Goal: Transaction & Acquisition: Purchase product/service

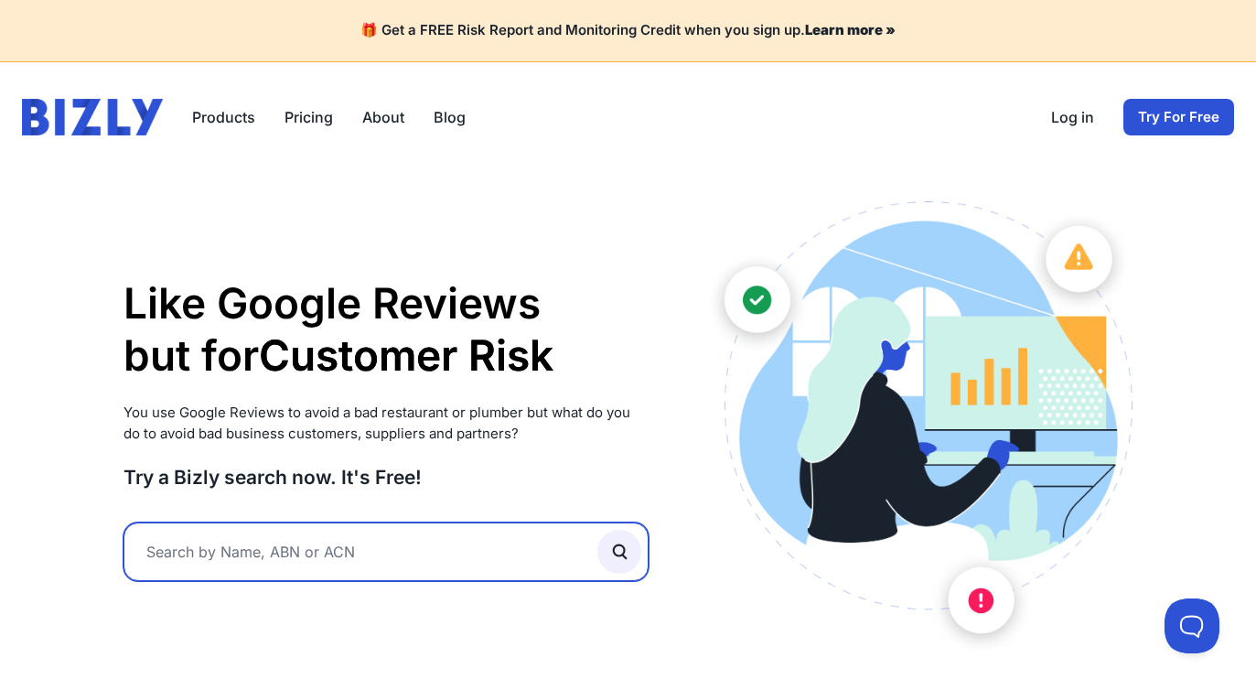
click at [311, 551] on input "text" at bounding box center [386, 551] width 526 height 59
type input "aligra"
click at [597, 530] on button "submit" at bounding box center [619, 552] width 44 height 44
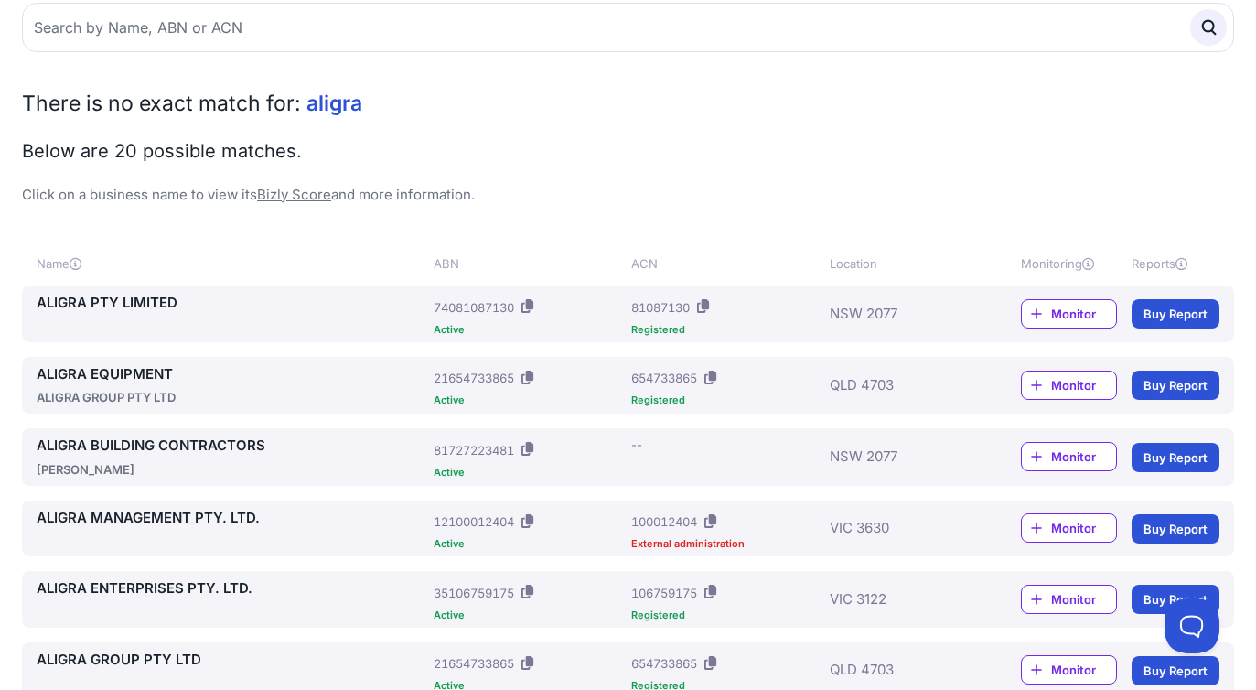
scroll to position [218, 0]
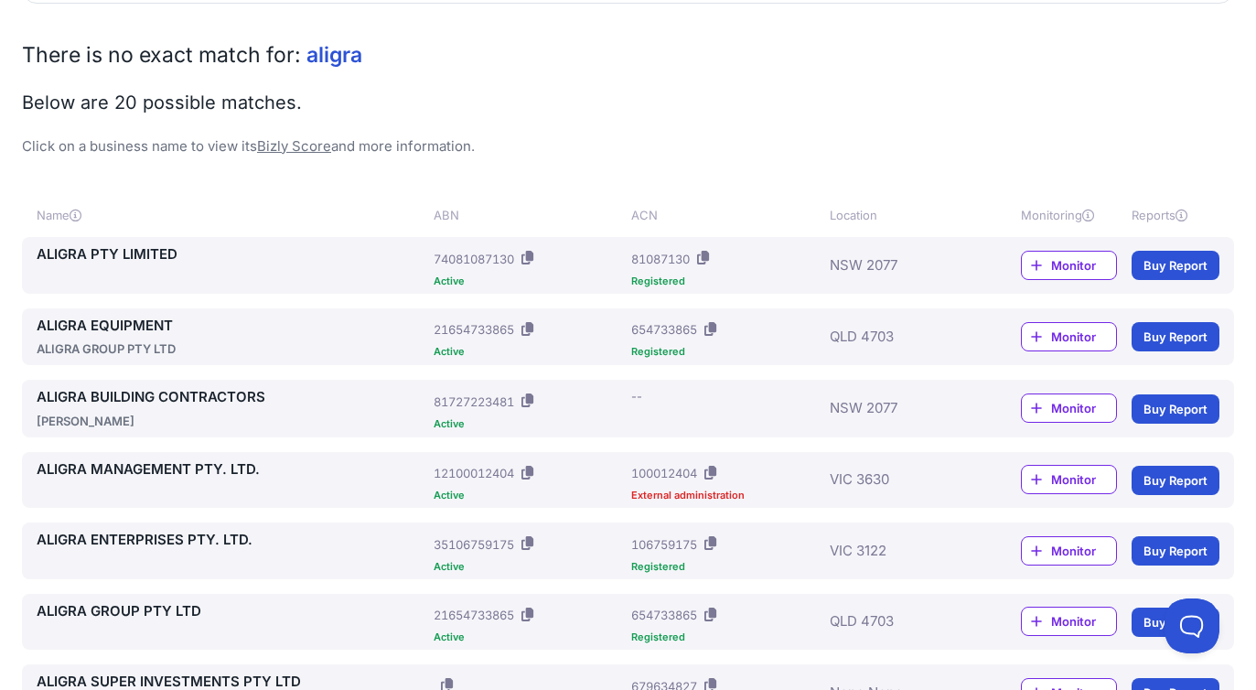
click at [220, 397] on link "ALIGRA BUILDING CONTRACTORS" at bounding box center [232, 397] width 390 height 21
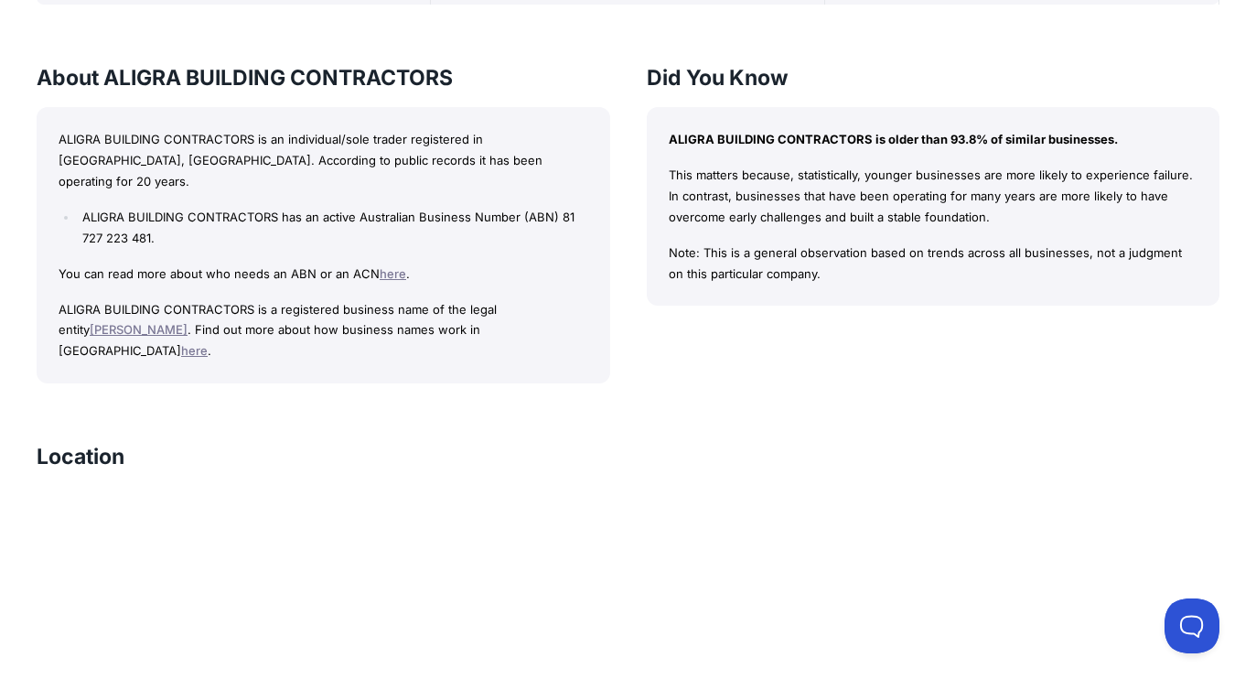
scroll to position [723, 0]
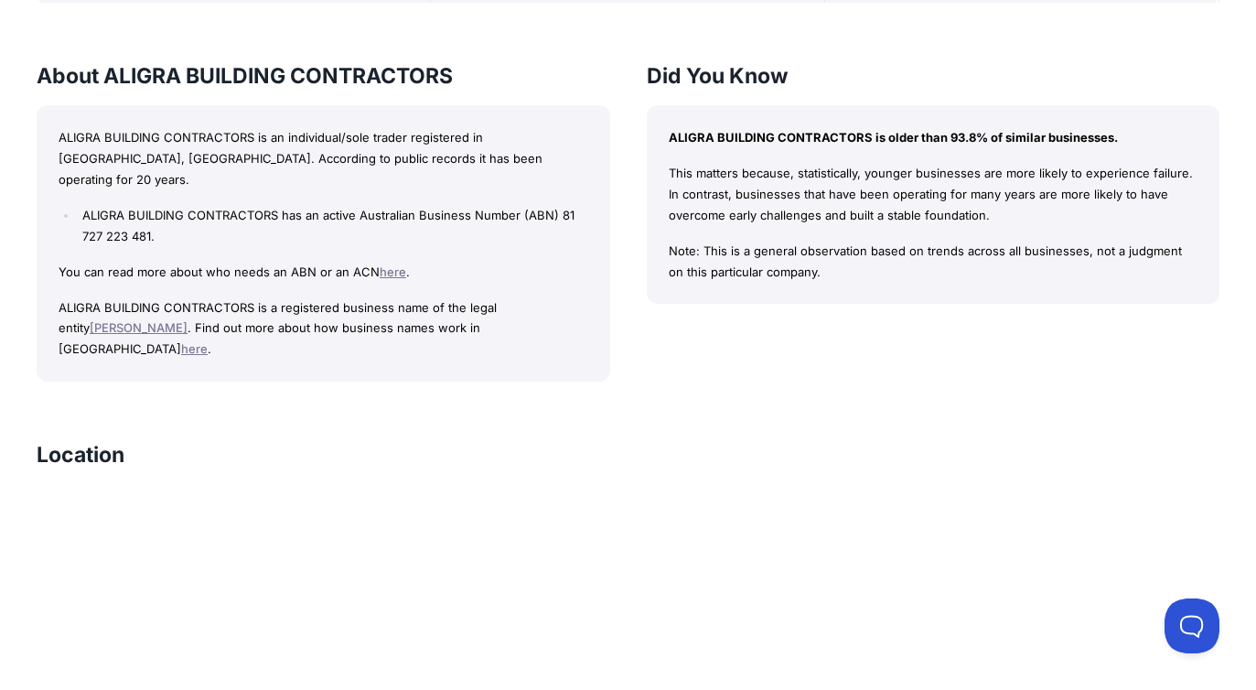
click at [187, 320] on link "[PERSON_NAME]" at bounding box center [139, 327] width 98 height 15
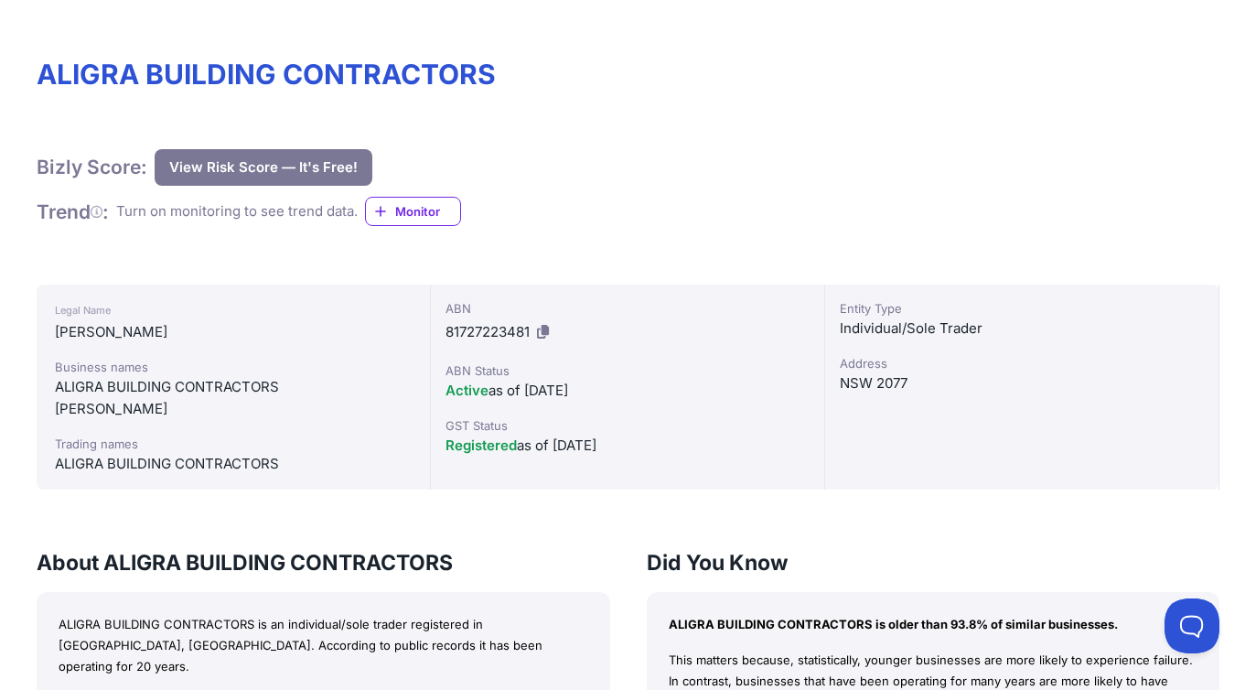
scroll to position [231, 0]
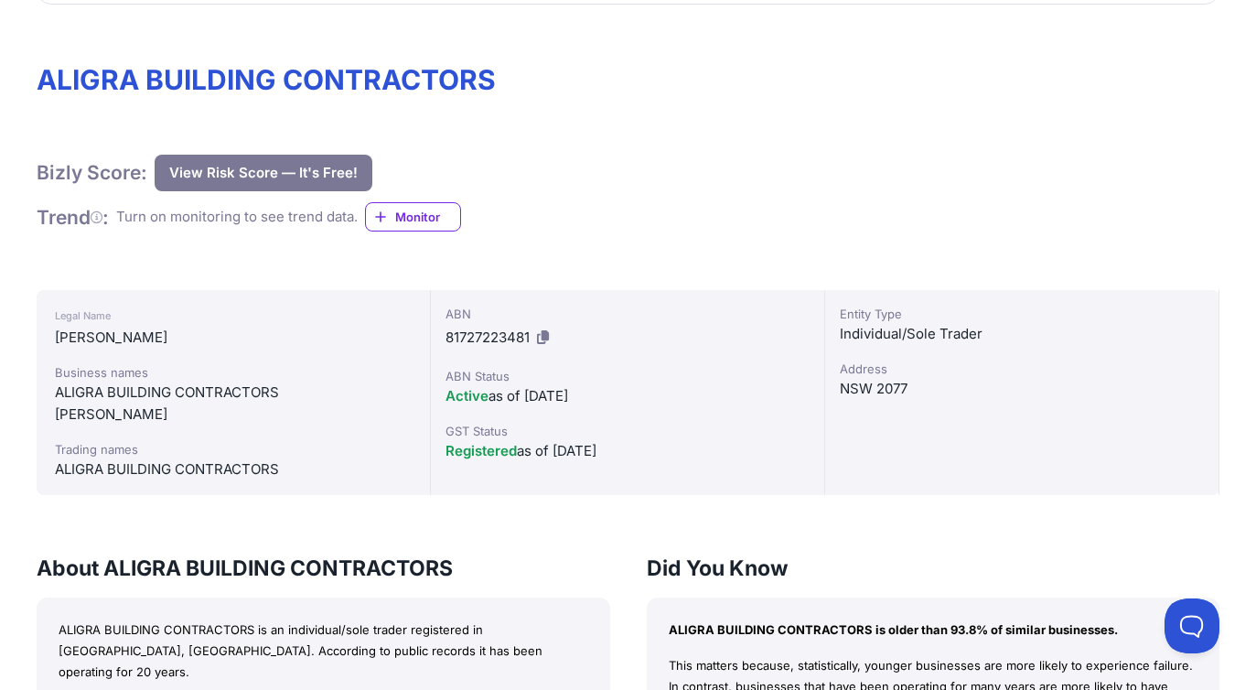
click at [544, 342] on icon at bounding box center [543, 337] width 12 height 14
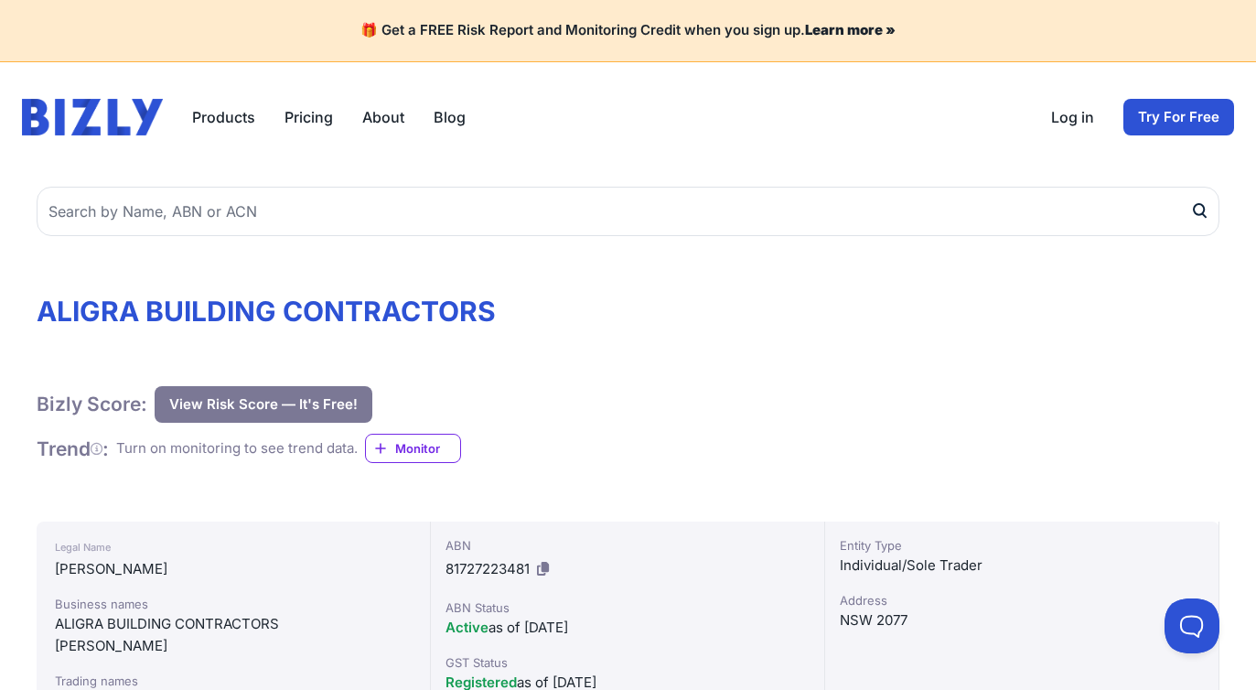
click at [1061, 118] on link "Log in" at bounding box center [1072, 117] width 43 height 22
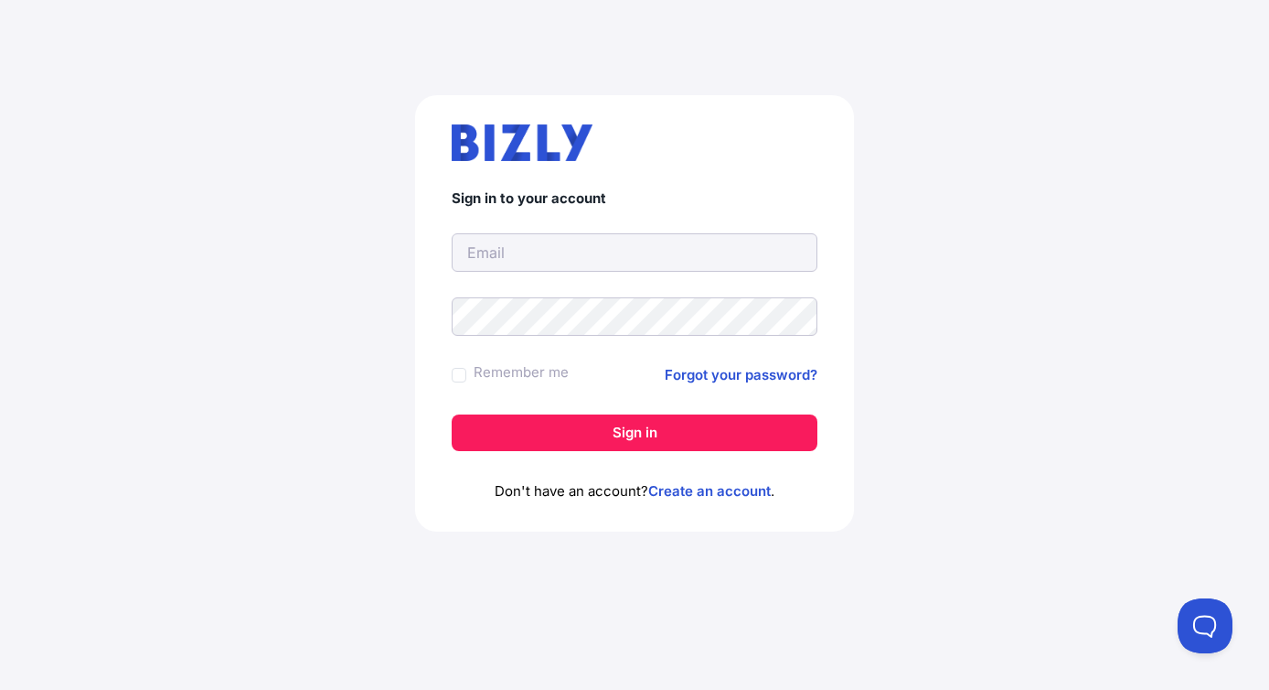
click at [787, 689] on com-1password-button at bounding box center [634, 690] width 1269 height 0
click at [574, 254] on input "text" at bounding box center [635, 252] width 366 height 38
type input "[PERSON_NAME][EMAIL_ADDRESS][DOMAIN_NAME]"
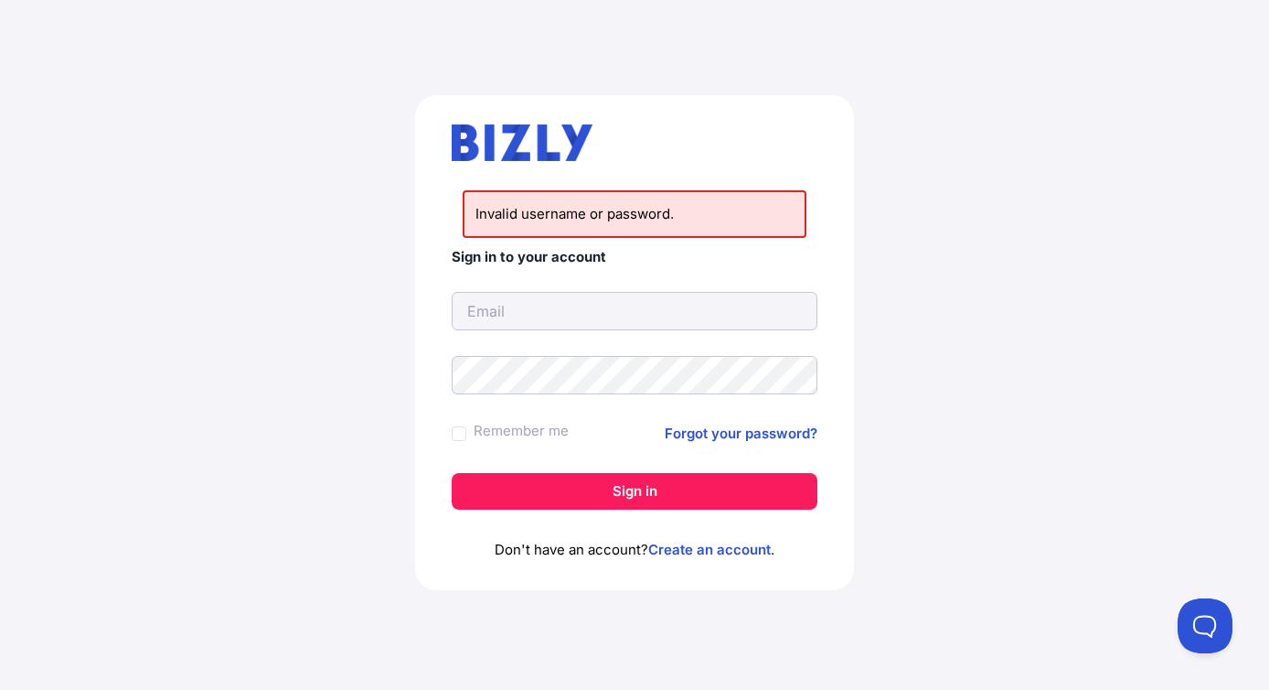
type input "[PERSON_NAME][EMAIL_ADDRESS][DOMAIN_NAME]"
type input "[PERSON_NAME][EMAIL_ADDRESS][PERSON_NAME][DOMAIN_NAME]"
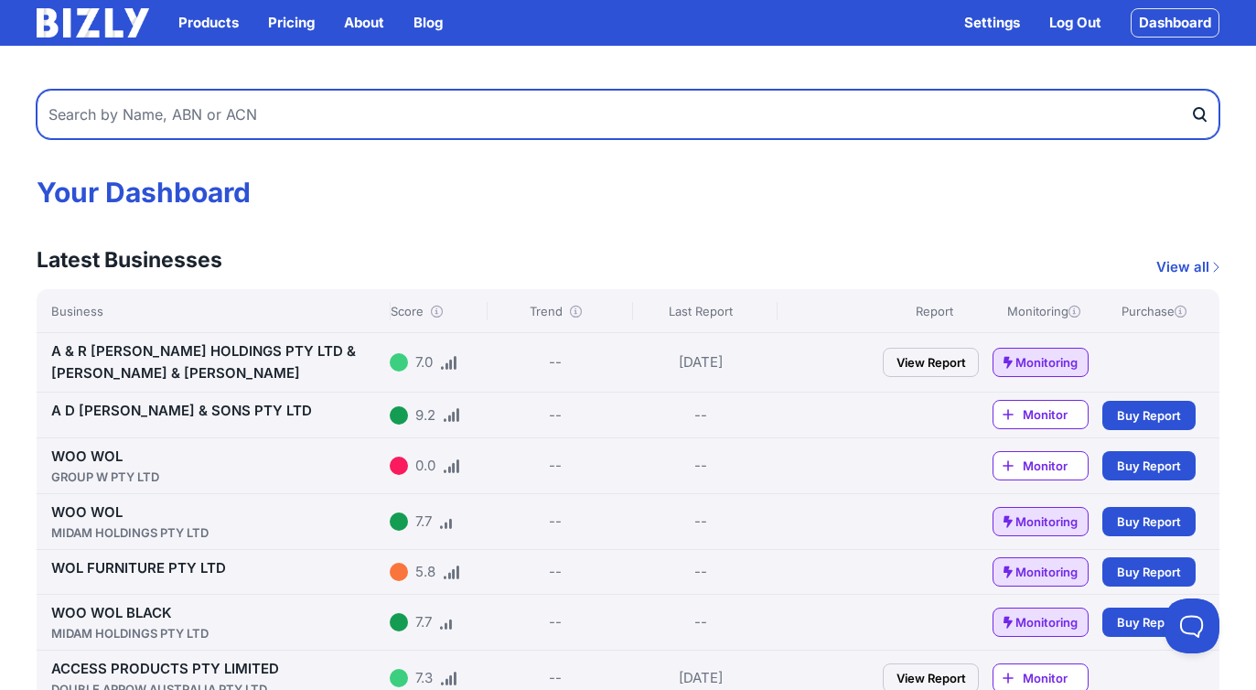
click at [521, 122] on input "text" at bounding box center [628, 114] width 1183 height 49
paste input "81727223481"
type input "81727223481"
click at [1190, 90] on button "submit" at bounding box center [1204, 114] width 29 height 49
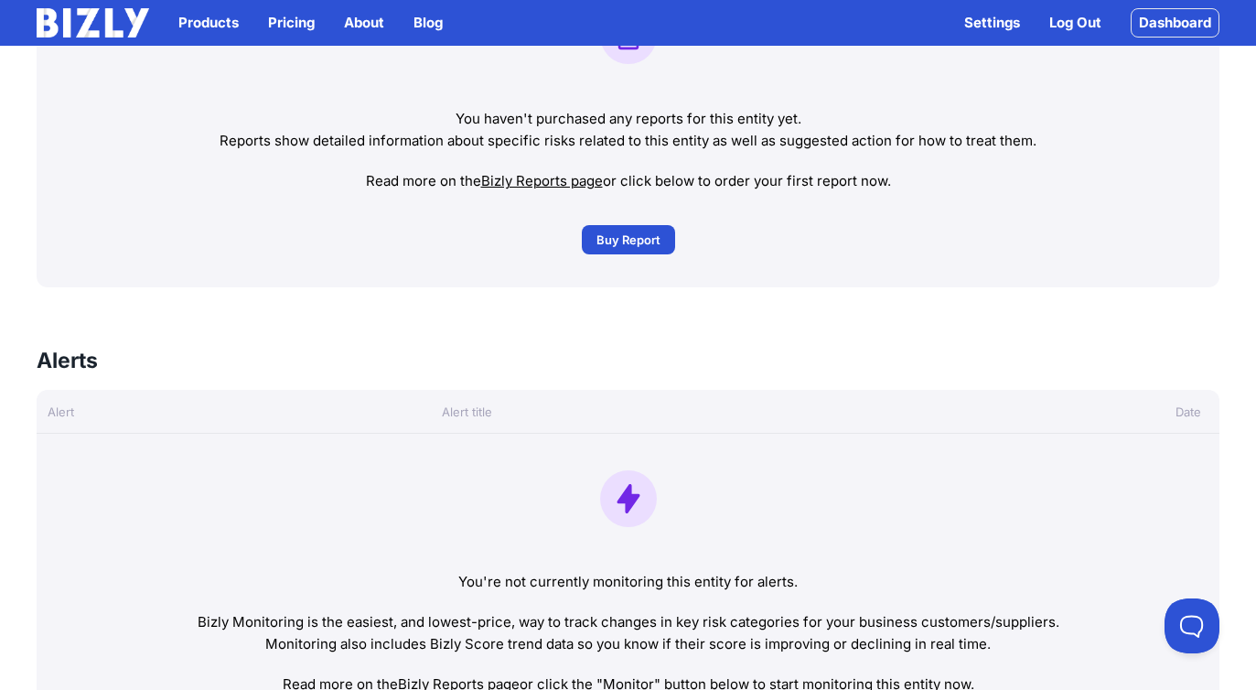
scroll to position [796, 0]
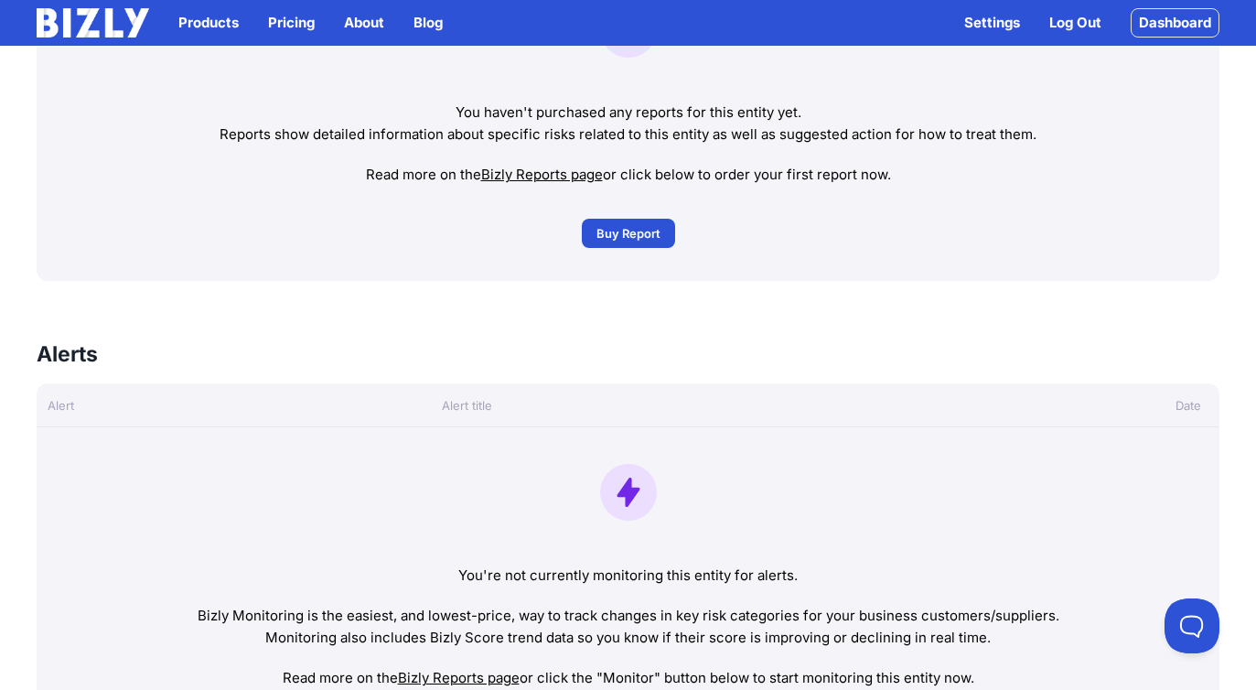
click at [656, 227] on span "Buy Report" at bounding box center [628, 233] width 64 height 18
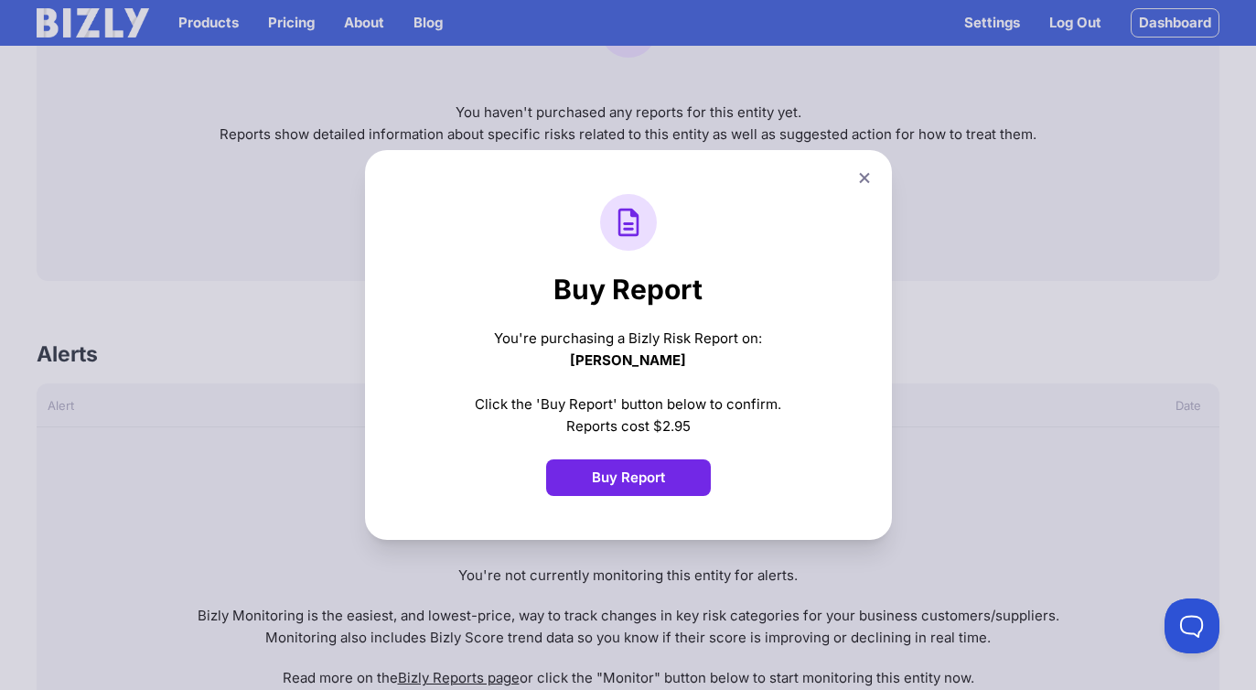
click at [685, 472] on button "Buy Report" at bounding box center [628, 477] width 165 height 37
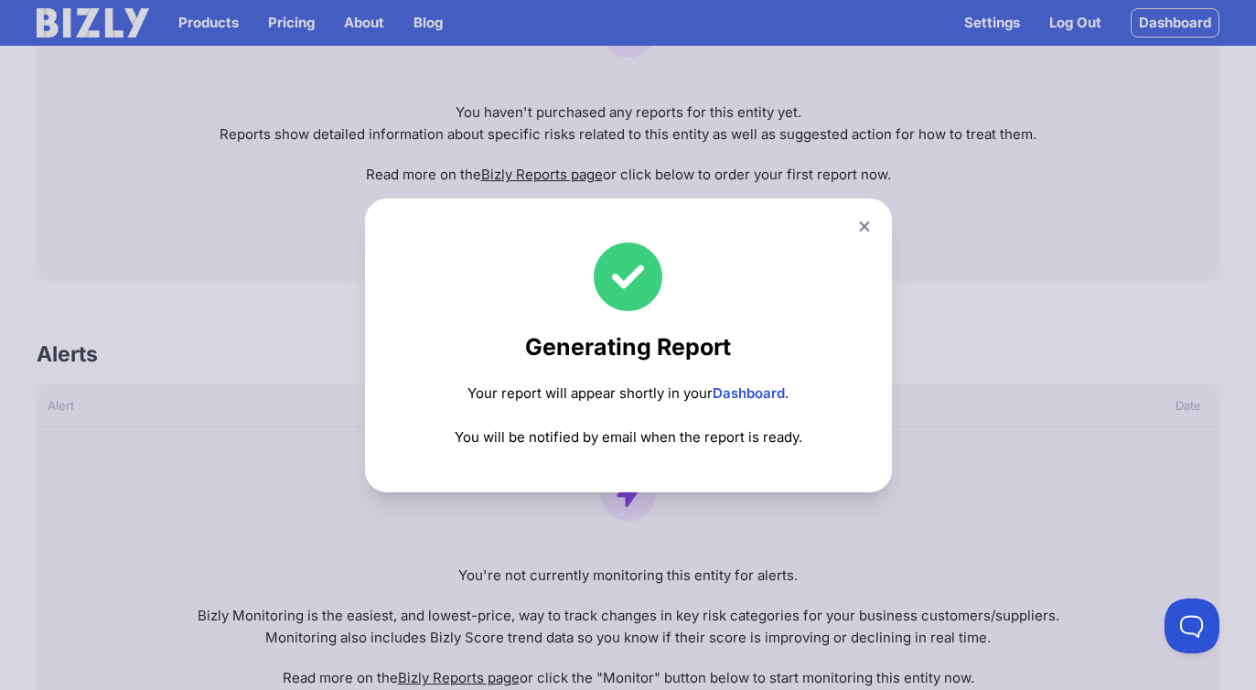
click at [231, 194] on div "Generating Report Your report will appear shortly in your Dashboard . You will …" at bounding box center [628, 345] width 1256 height 690
click at [870, 230] on icon at bounding box center [864, 226] width 11 height 12
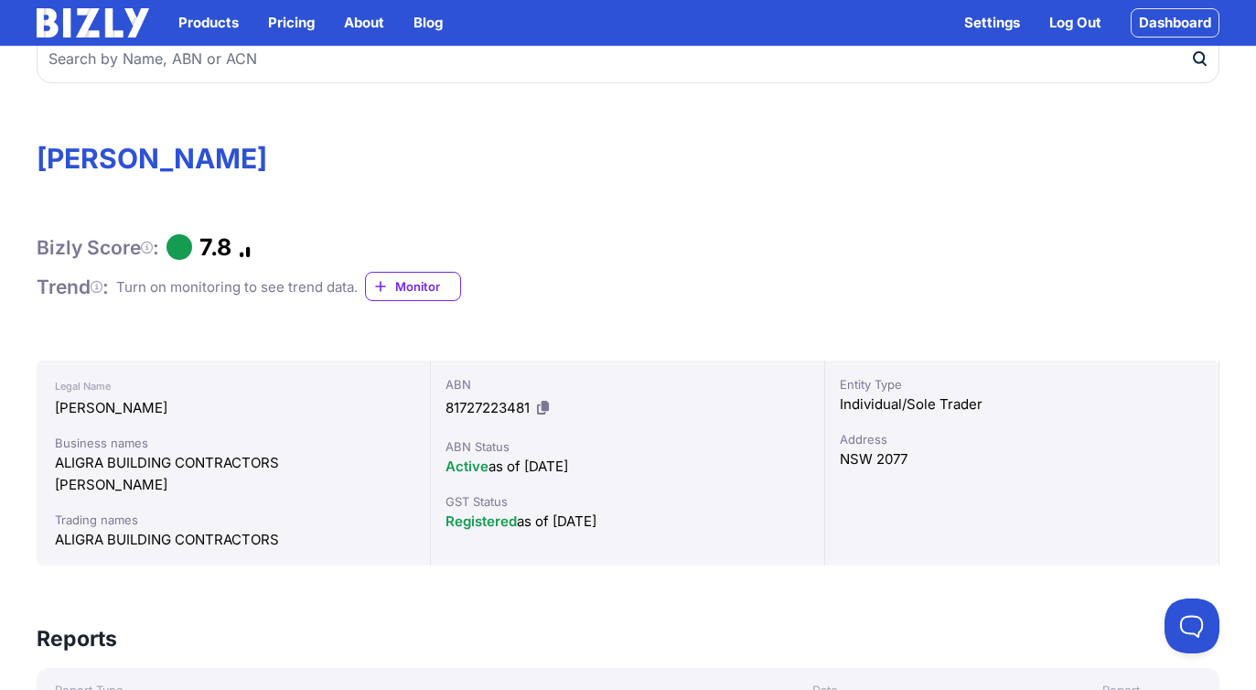
scroll to position [0, 0]
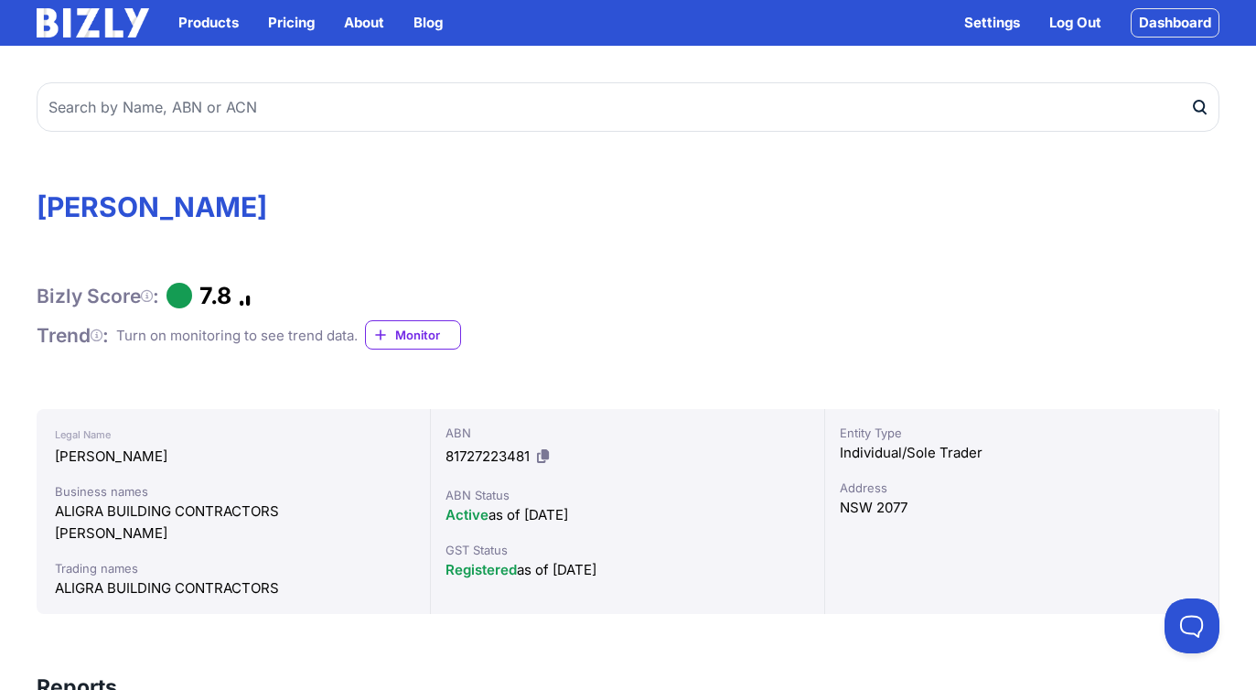
click at [99, 37] on img at bounding box center [93, 22] width 112 height 29
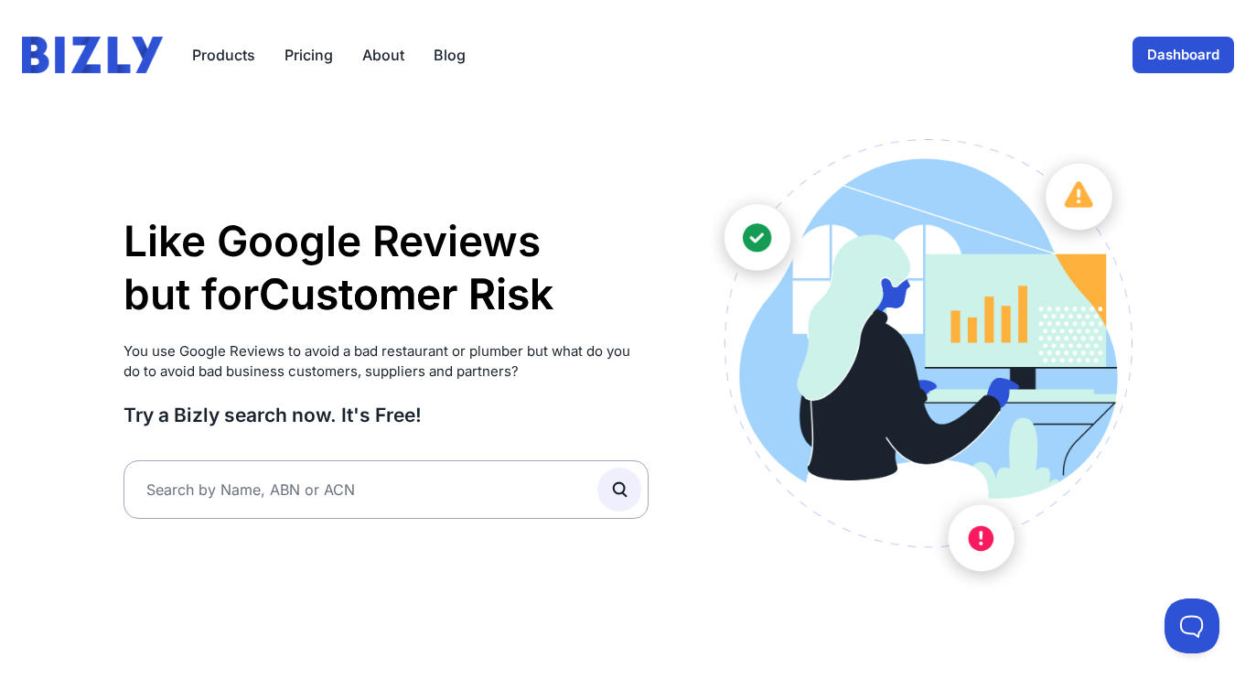
click at [1184, 60] on link "Dashboard" at bounding box center [1183, 55] width 102 height 37
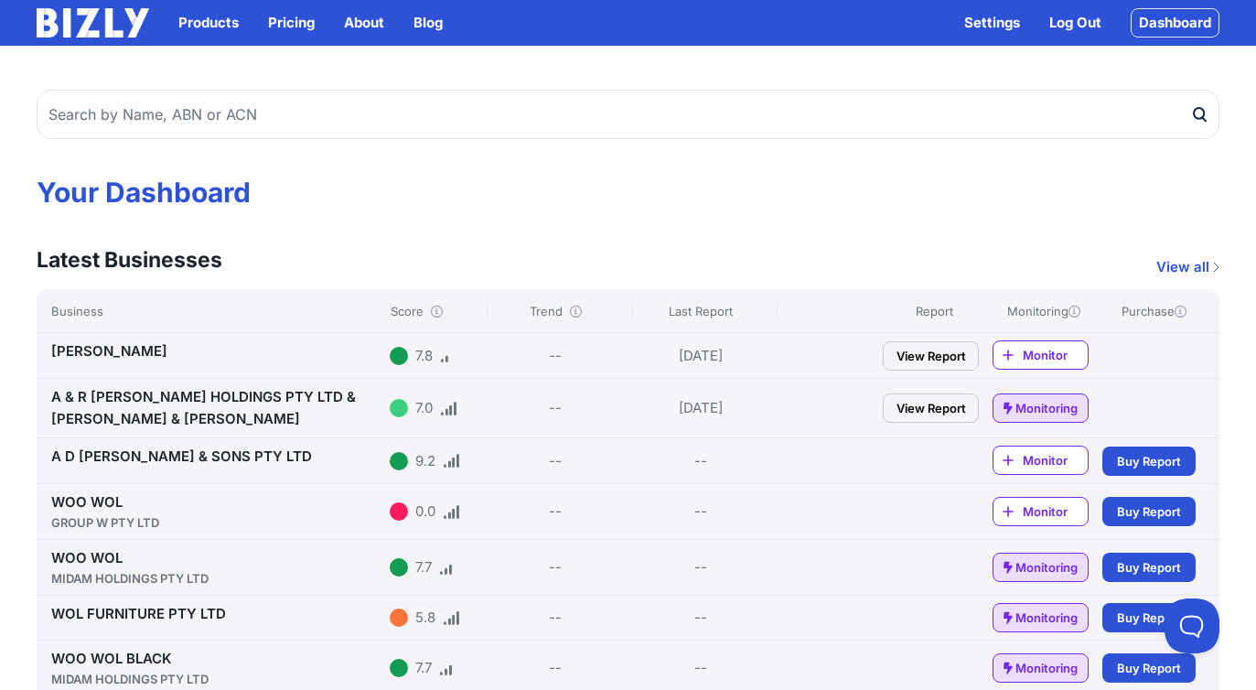
click at [912, 359] on link "View Report" at bounding box center [931, 355] width 96 height 29
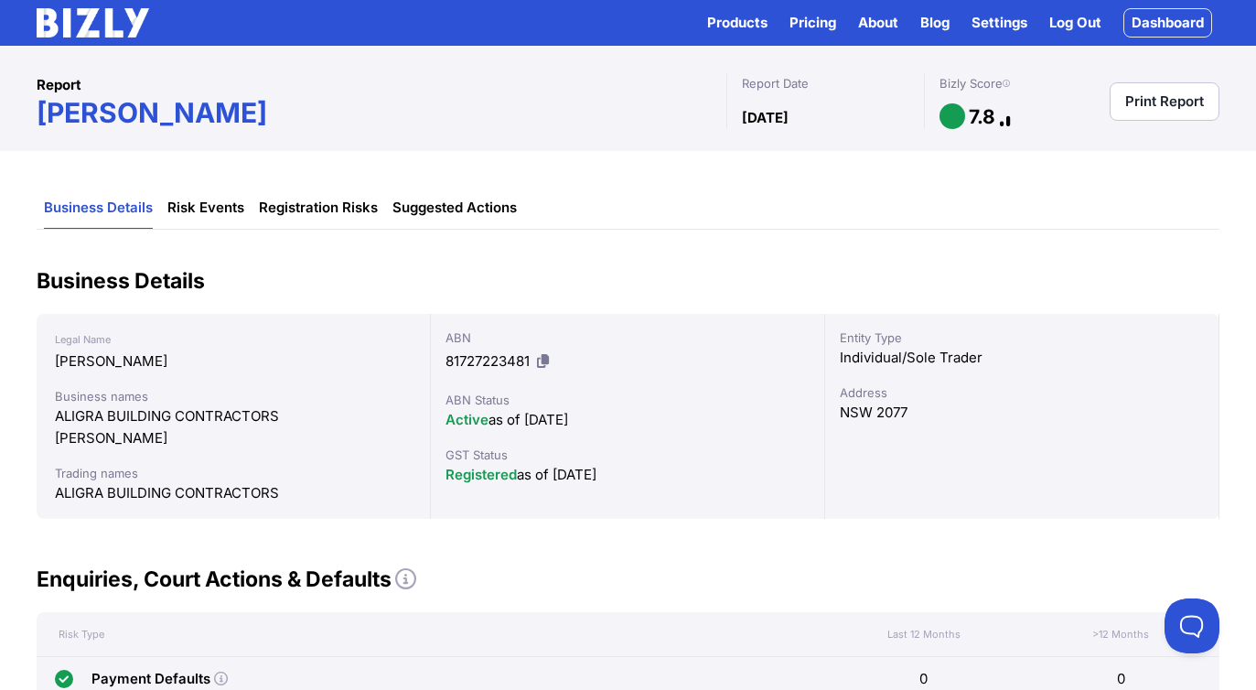
scroll to position [20, 0]
click at [219, 213] on link "Risk Events" at bounding box center [205, 207] width 77 height 41
click at [212, 209] on link "Risk Events" at bounding box center [205, 207] width 77 height 41
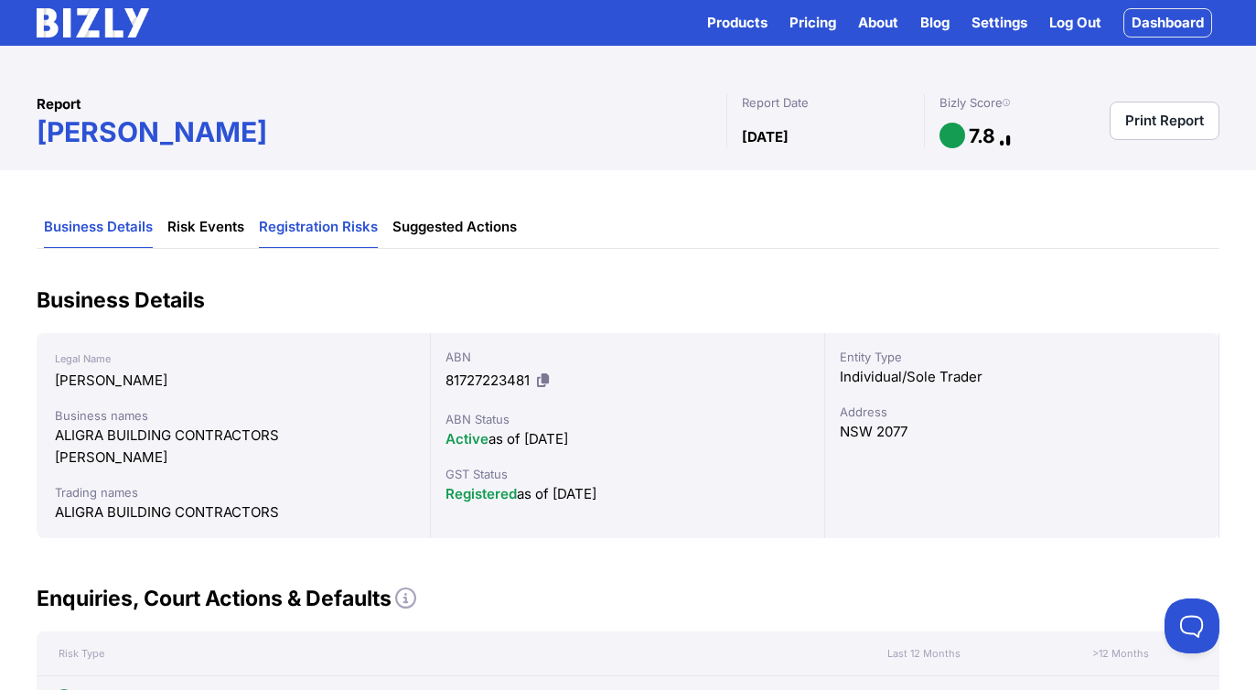
click at [312, 221] on link "Registration Risks" at bounding box center [318, 227] width 119 height 41
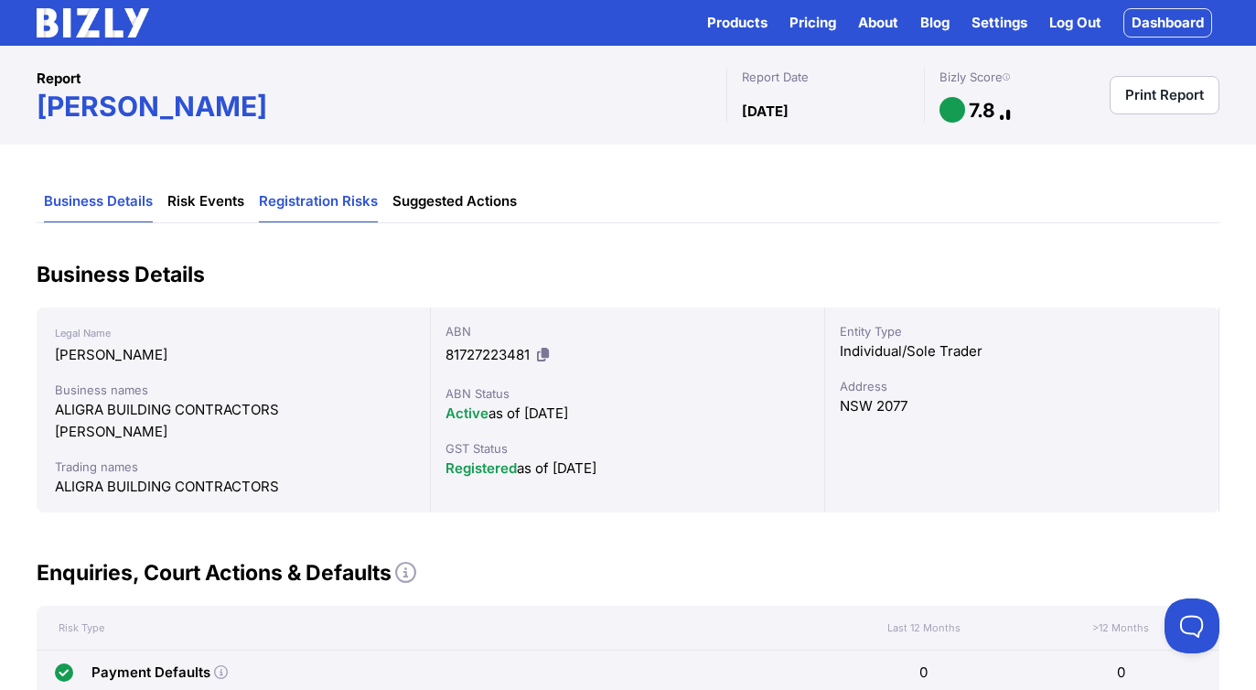
scroll to position [20, 0]
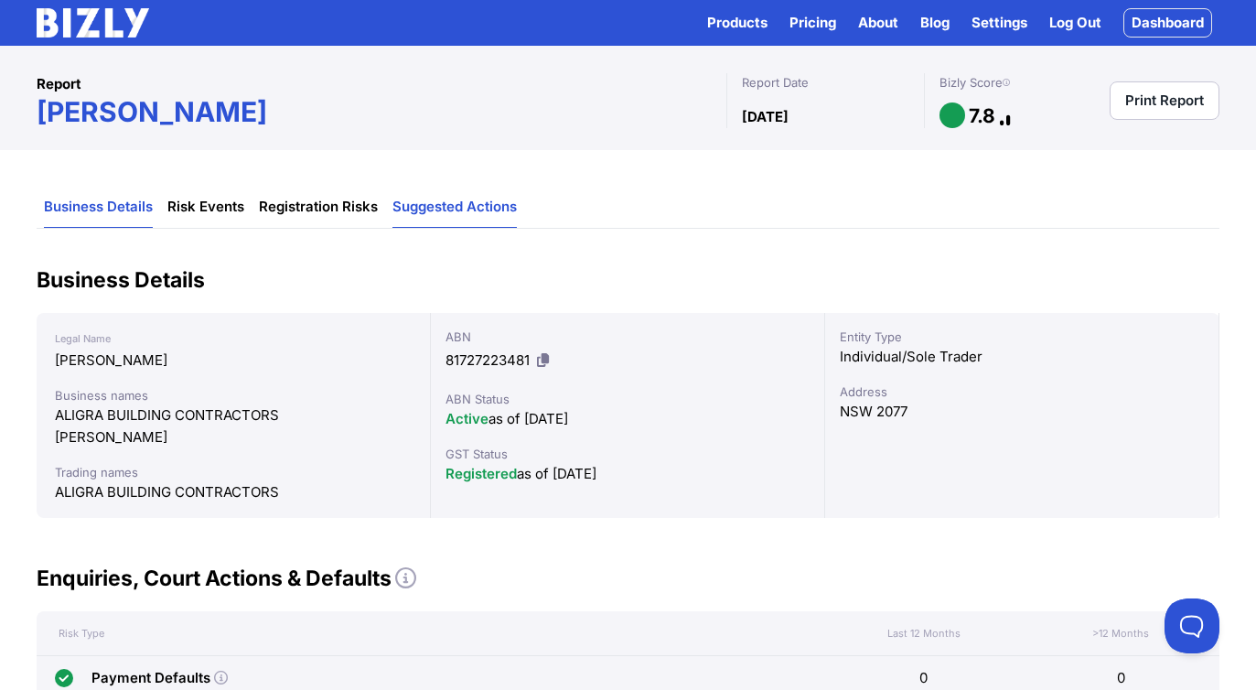
click at [509, 200] on link "Suggested Actions" at bounding box center [454, 207] width 124 height 41
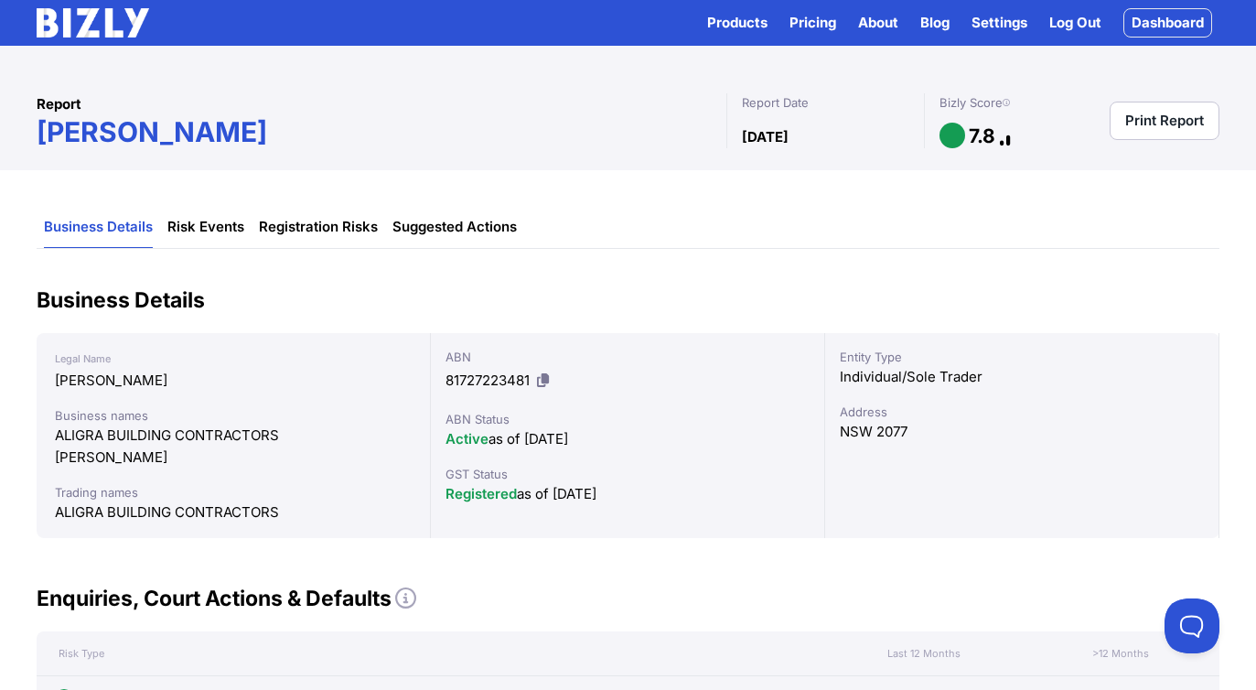
click at [107, 15] on img at bounding box center [93, 22] width 112 height 29
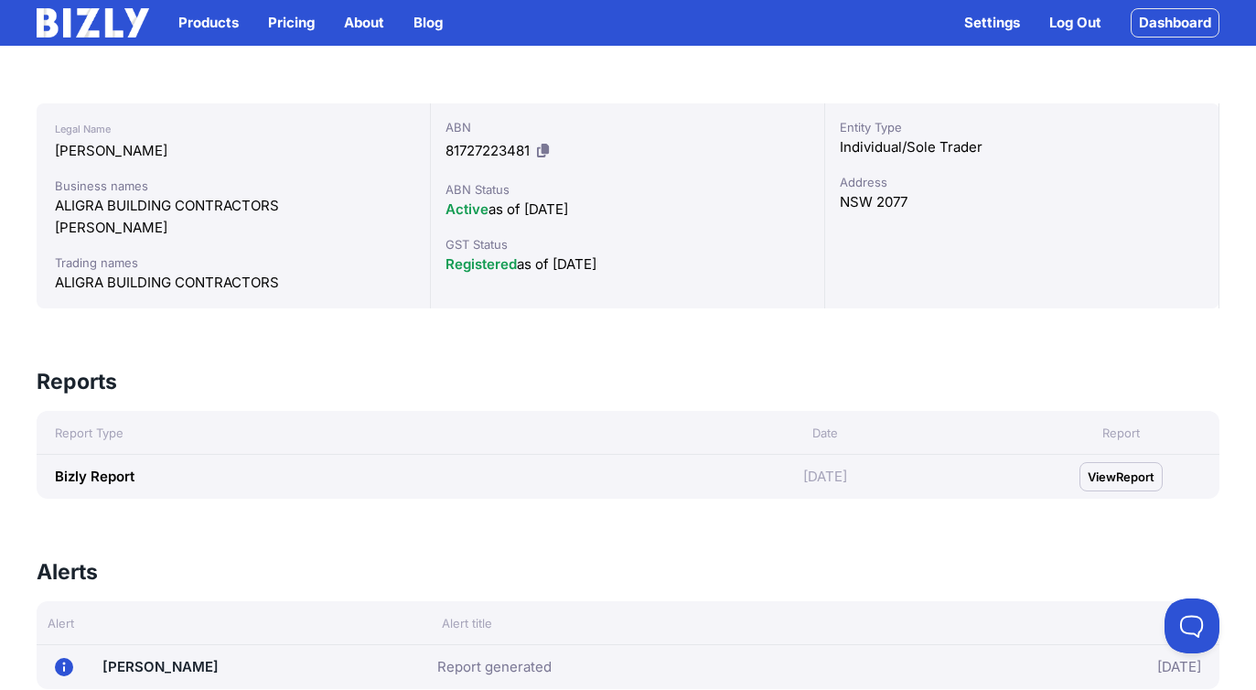
scroll to position [305, 0]
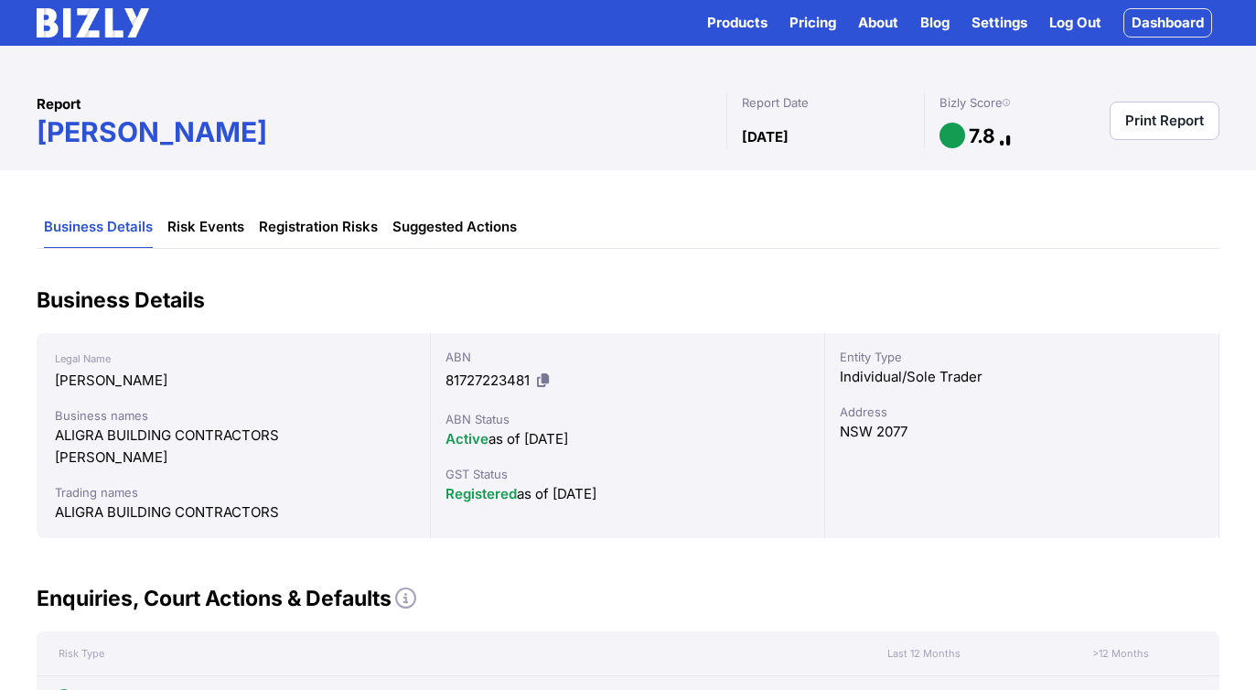
click at [112, 25] on img at bounding box center [93, 22] width 112 height 29
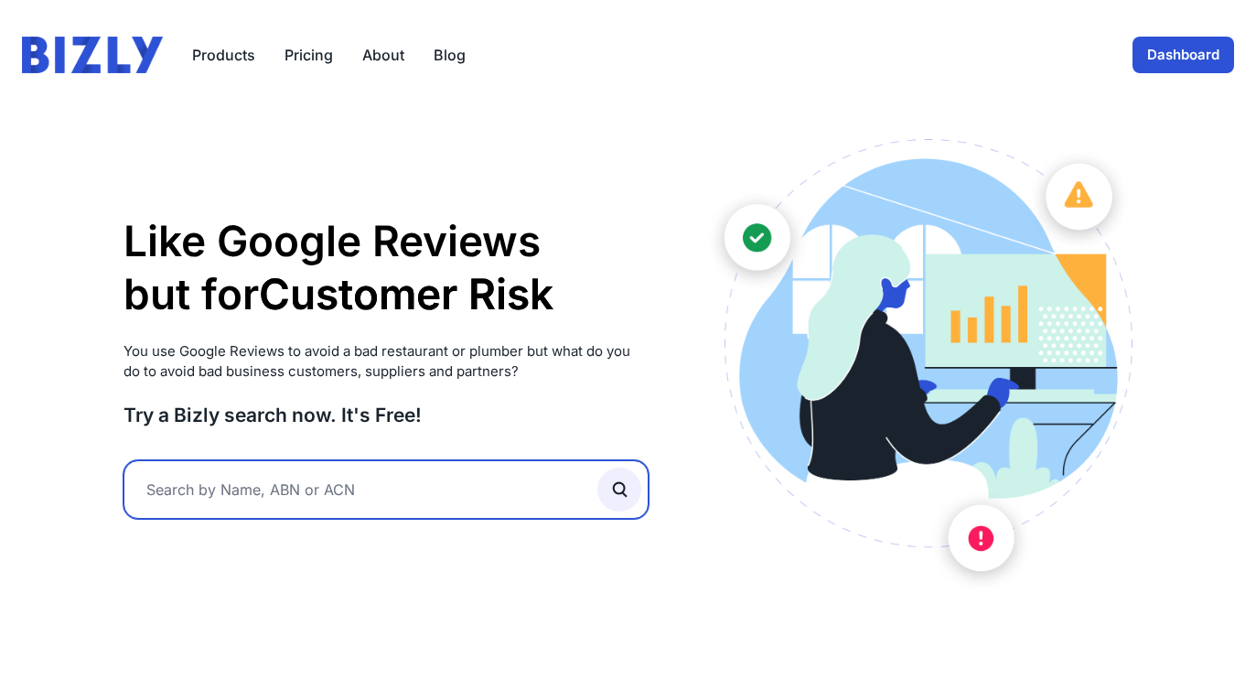
click at [213, 483] on input "text" at bounding box center [386, 489] width 526 height 59
paste input "081087130"
type input "081087130"
click at [597, 467] on button "submit" at bounding box center [619, 489] width 44 height 44
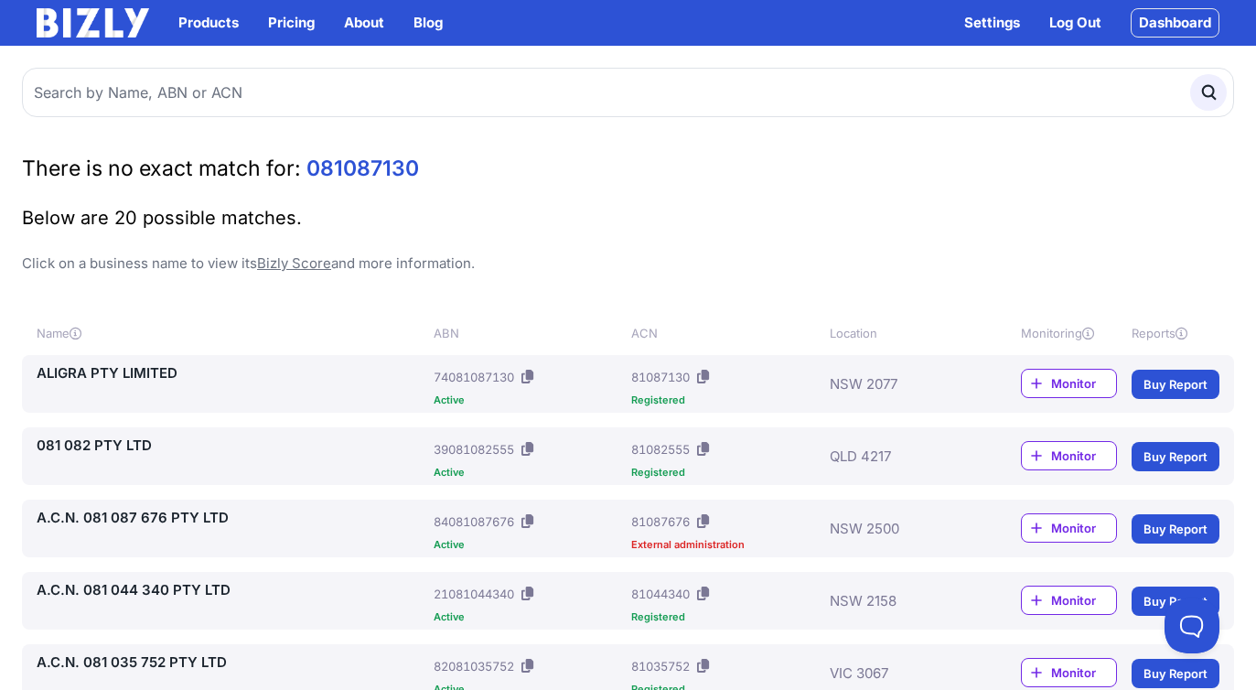
click at [139, 369] on link "ALIGRA PTY LIMITED" at bounding box center [232, 373] width 390 height 22
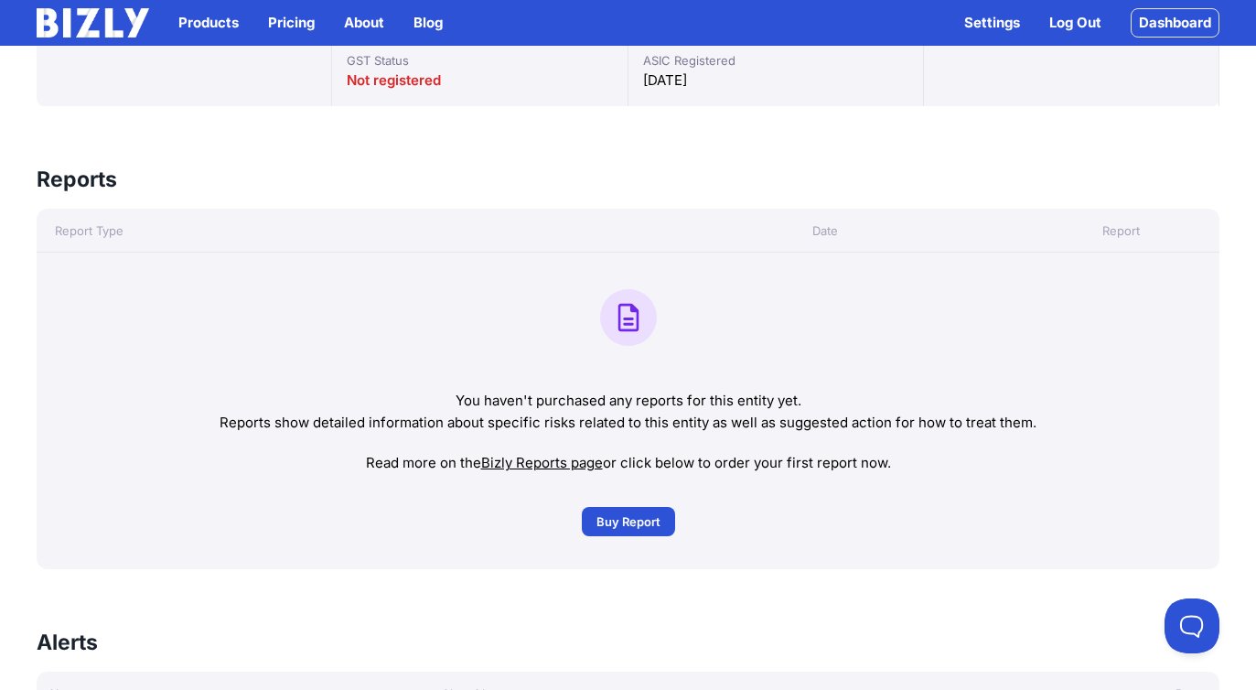
scroll to position [492, 0]
click at [621, 513] on span "Buy Report" at bounding box center [628, 518] width 64 height 18
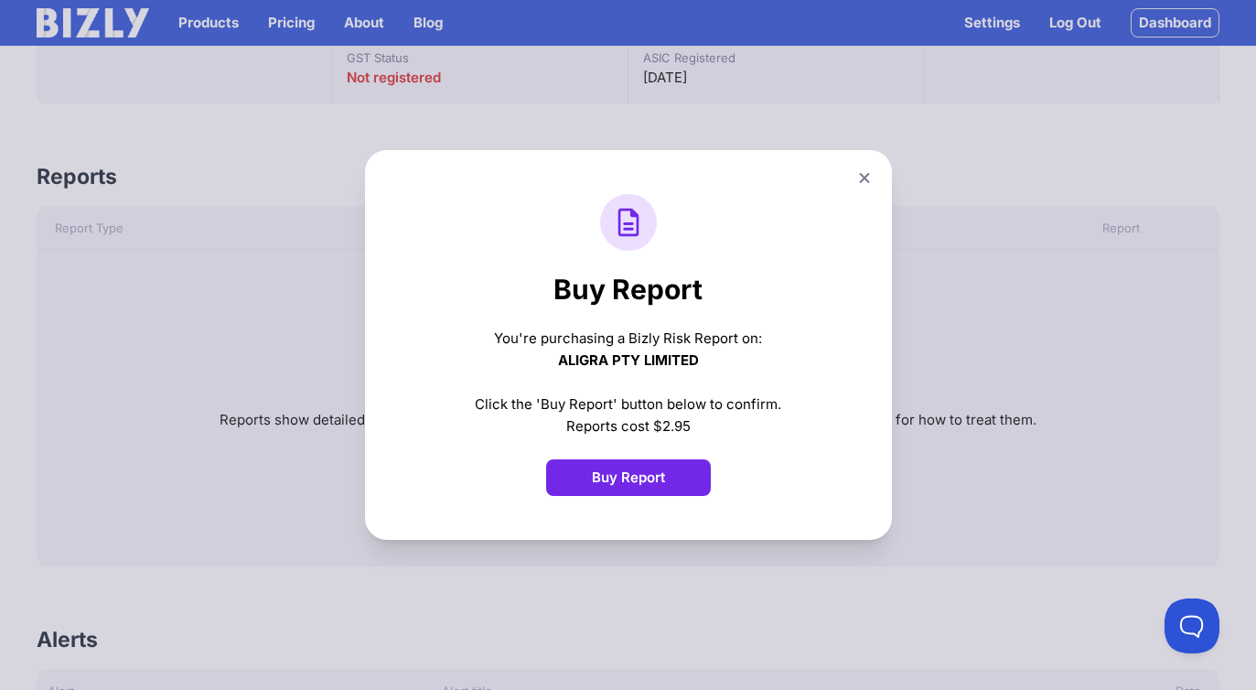
click at [648, 492] on button "Buy Report" at bounding box center [628, 477] width 165 height 37
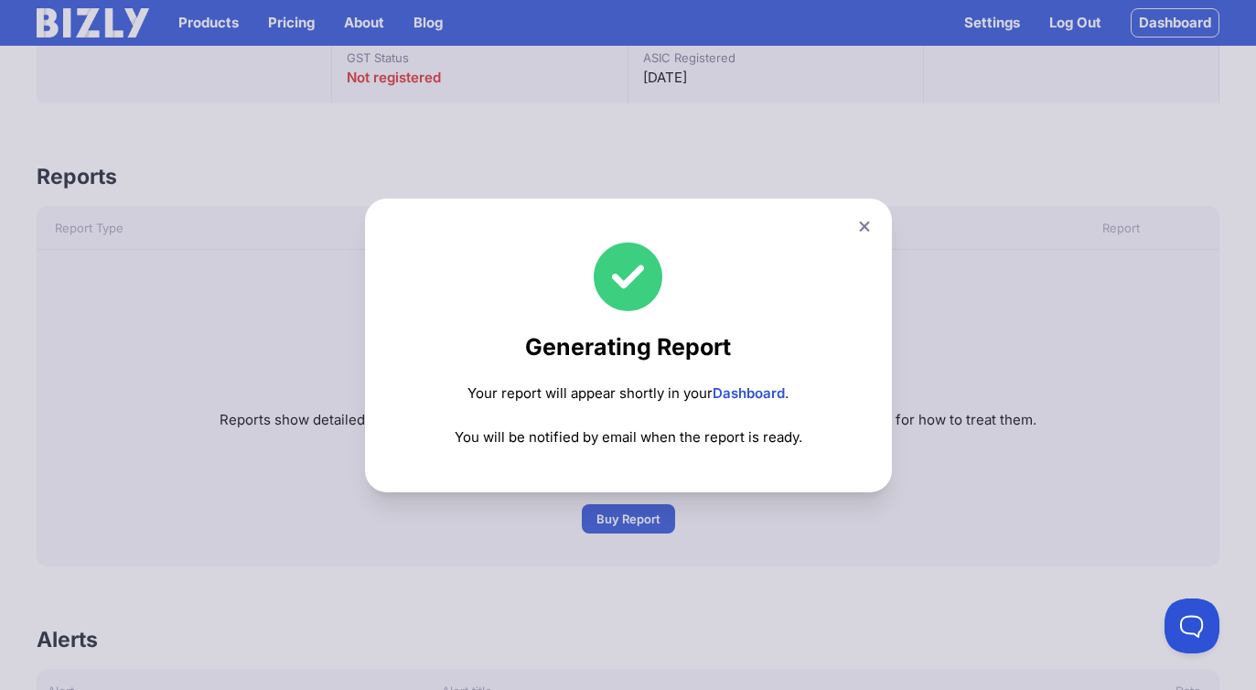
click at [868, 224] on icon at bounding box center [864, 225] width 10 height 10
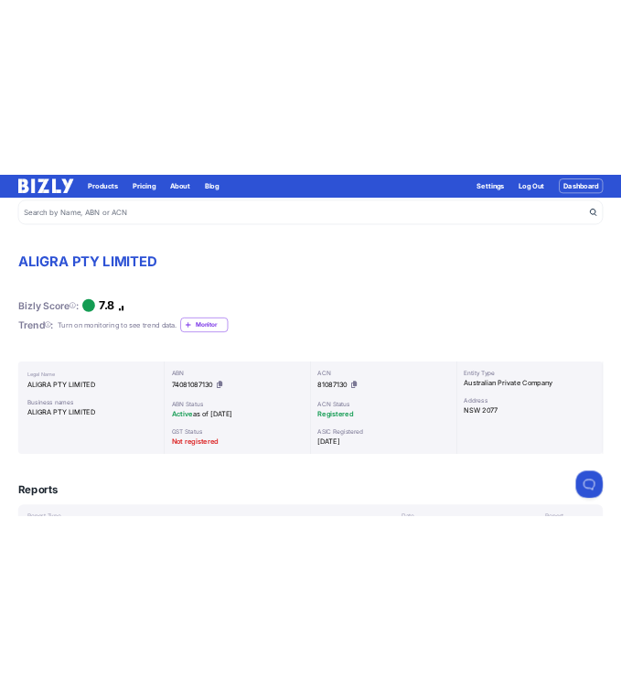
scroll to position [0, 0]
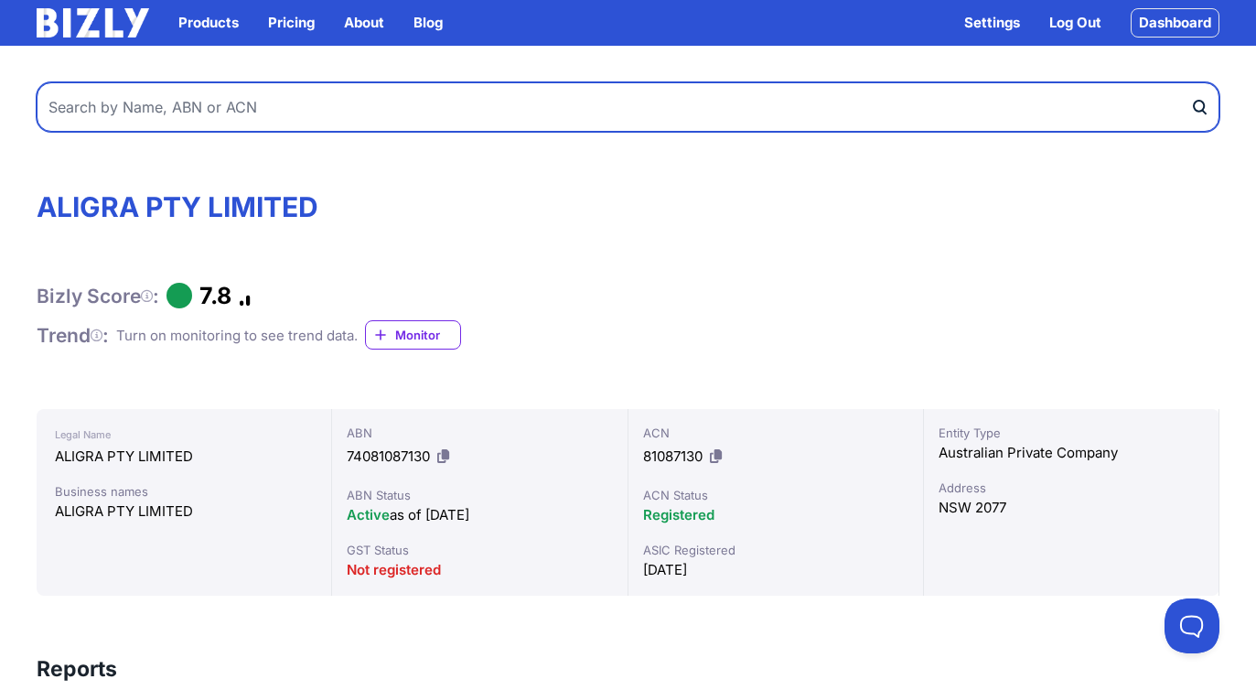
click at [454, 108] on input "text" at bounding box center [628, 106] width 1183 height 49
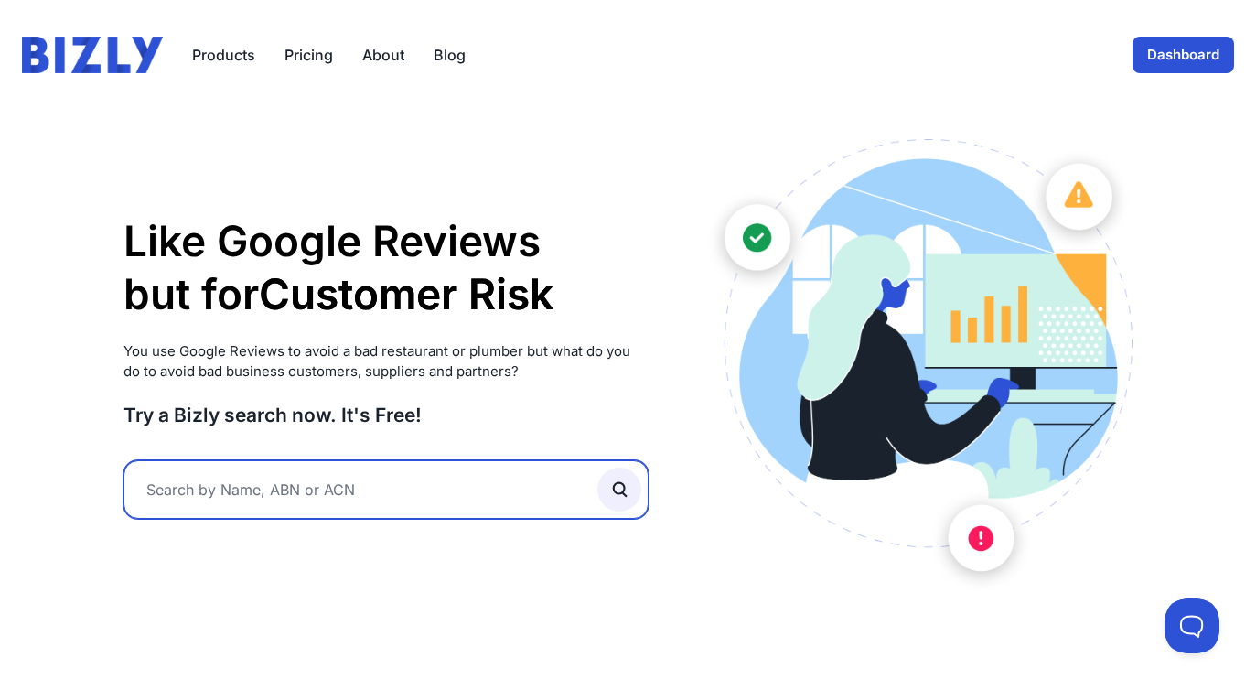
click at [261, 483] on input "text" at bounding box center [386, 489] width 526 height 59
type input "aligra"
click at [597, 467] on button "submit" at bounding box center [619, 489] width 44 height 44
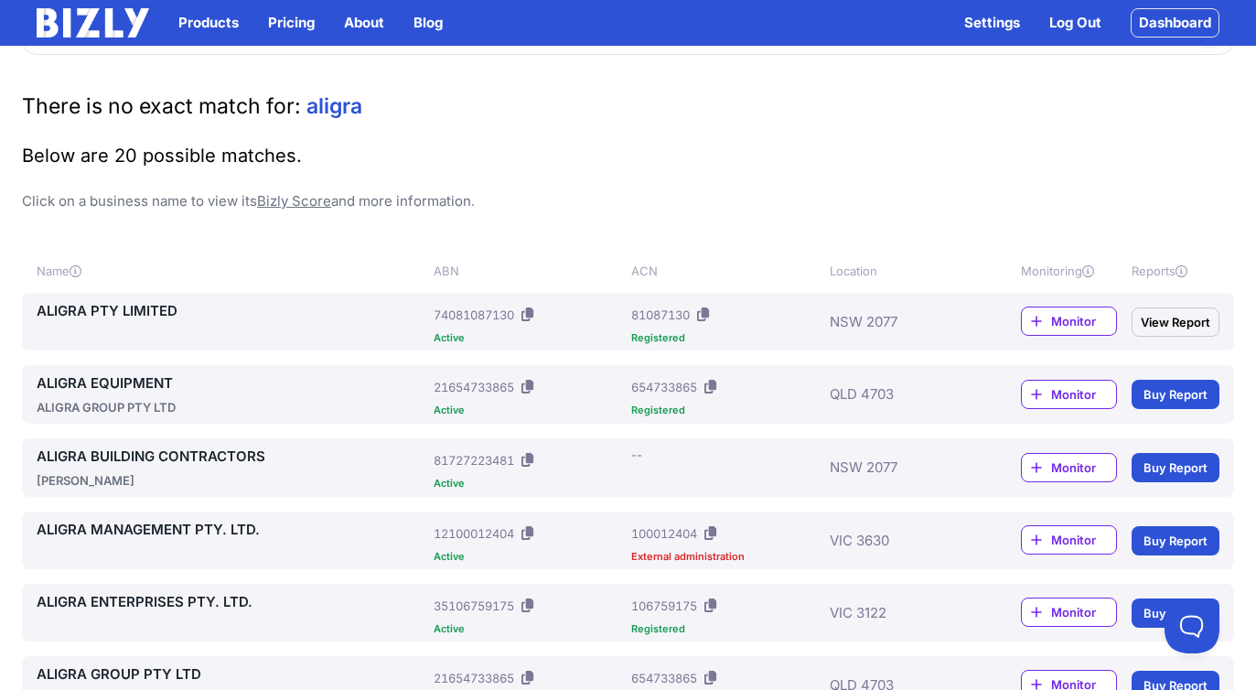
scroll to position [66, 0]
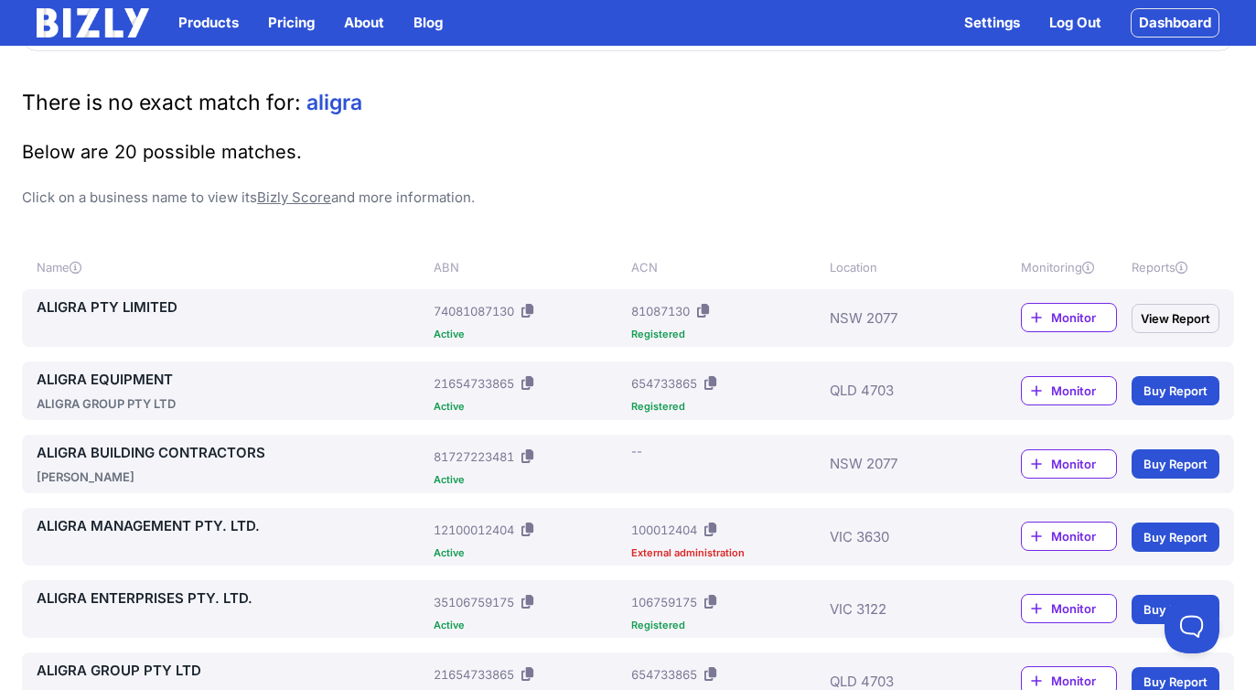
click at [1140, 321] on link "View Report" at bounding box center [1175, 318] width 88 height 29
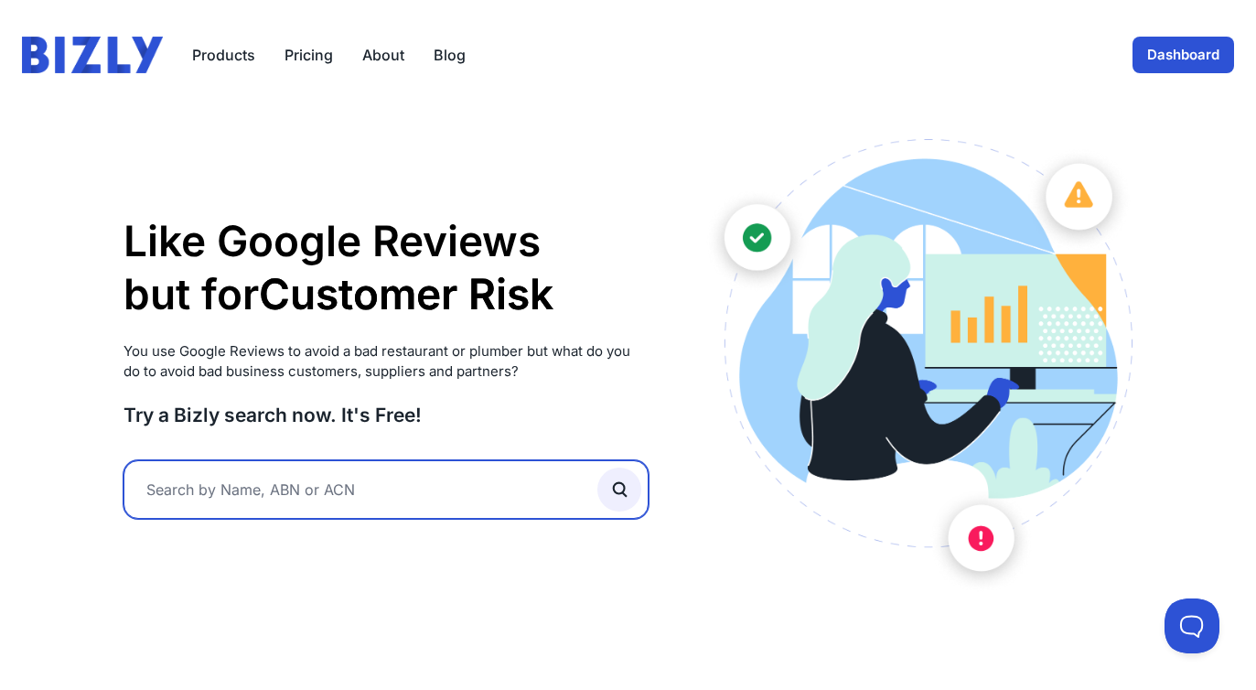
click at [305, 482] on input "text" at bounding box center [386, 489] width 526 height 59
type input "binet homes"
click at [597, 467] on button "submit" at bounding box center [619, 489] width 44 height 44
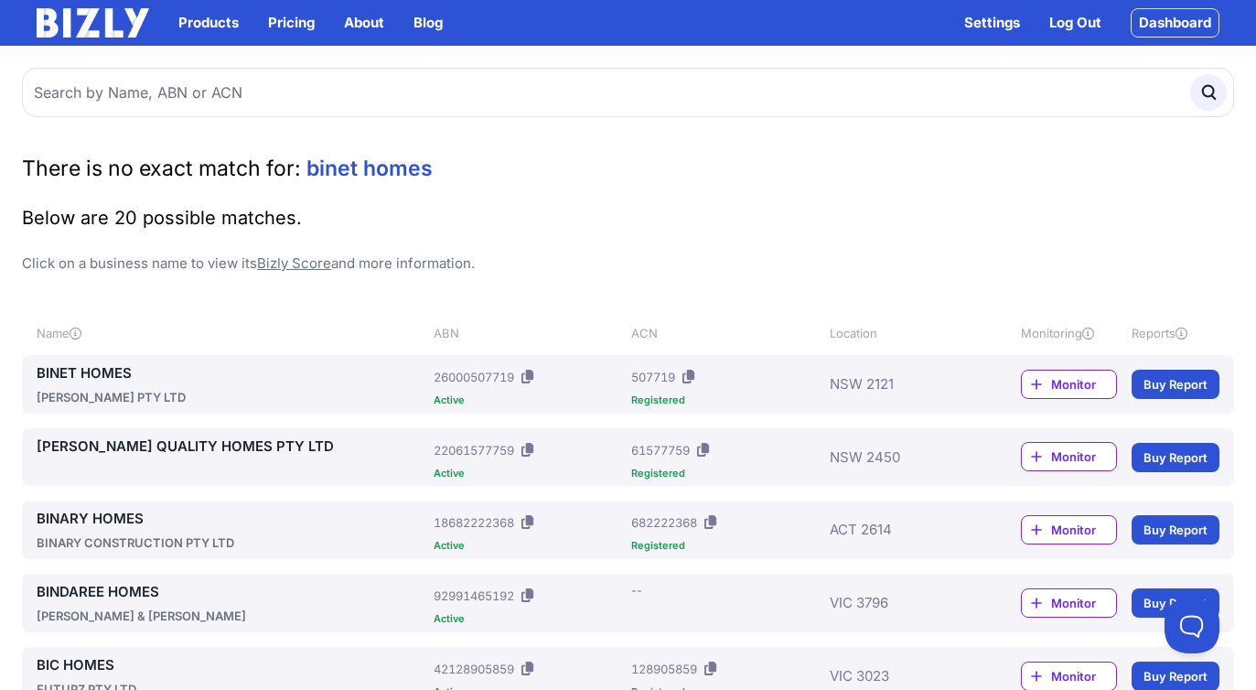
click at [123, 373] on link "BINET HOMES" at bounding box center [232, 373] width 390 height 22
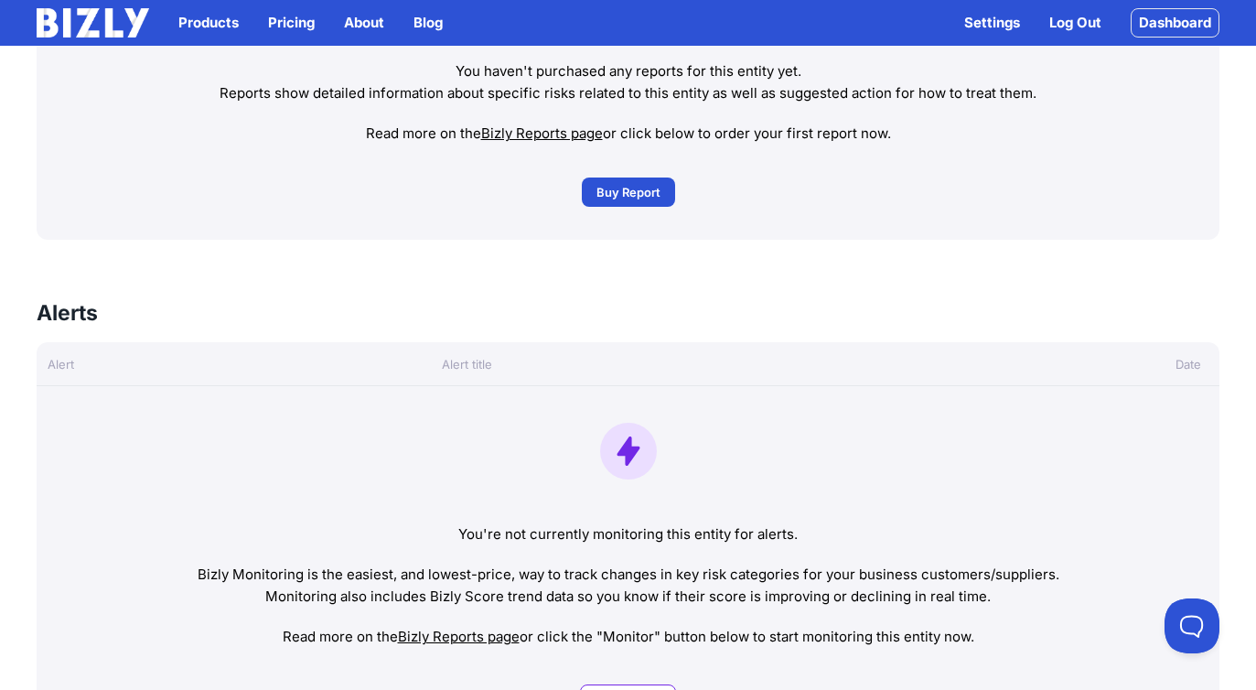
scroll to position [836, 0]
click at [653, 188] on span "Buy Report" at bounding box center [628, 193] width 64 height 18
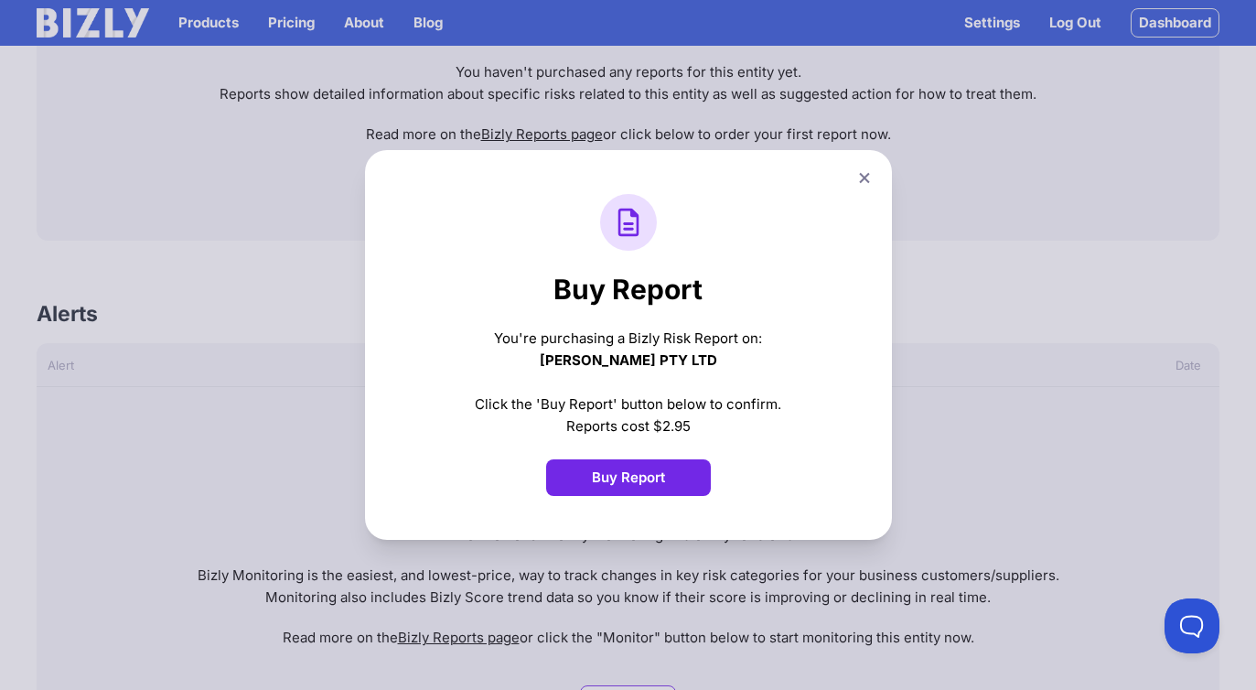
click at [622, 485] on button "Buy Report" at bounding box center [628, 477] width 165 height 37
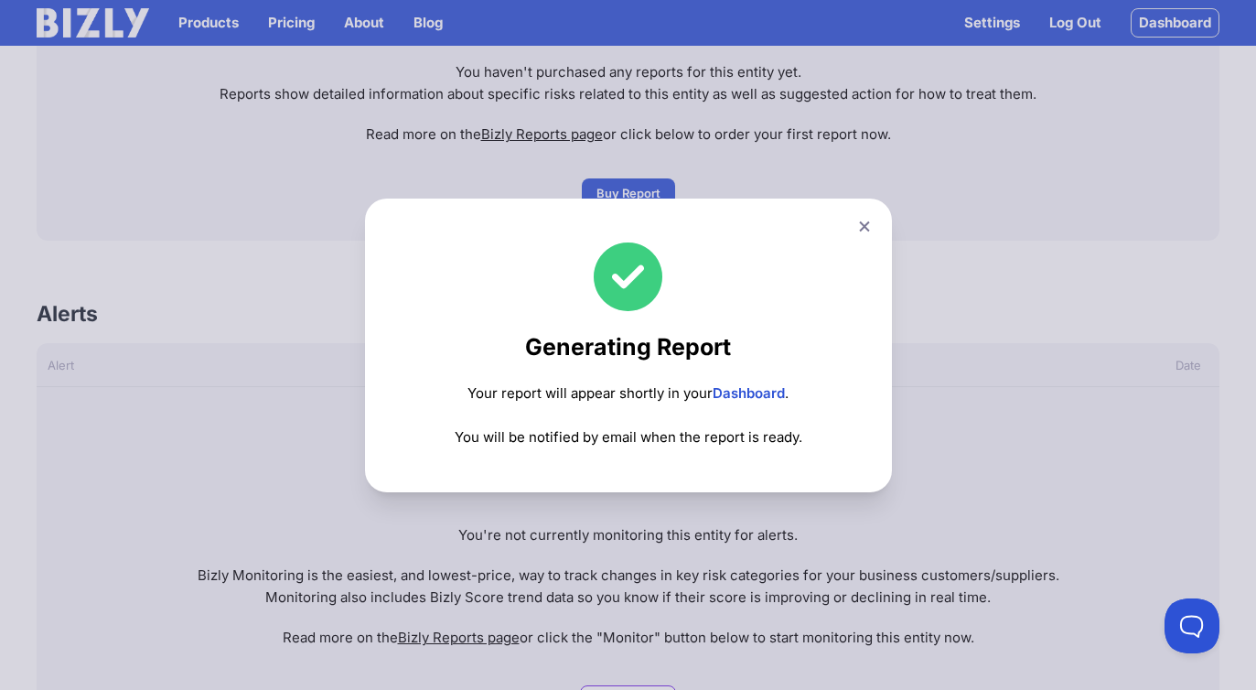
click at [869, 229] on icon at bounding box center [864, 226] width 11 height 12
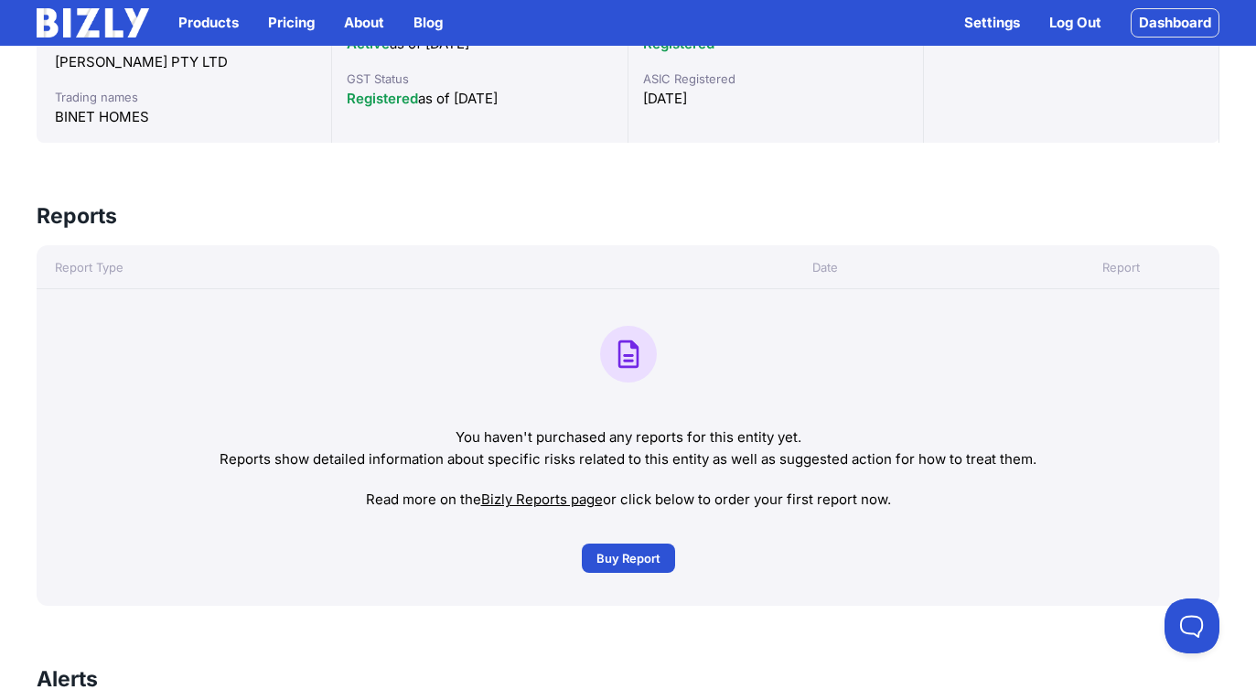
scroll to position [466, 0]
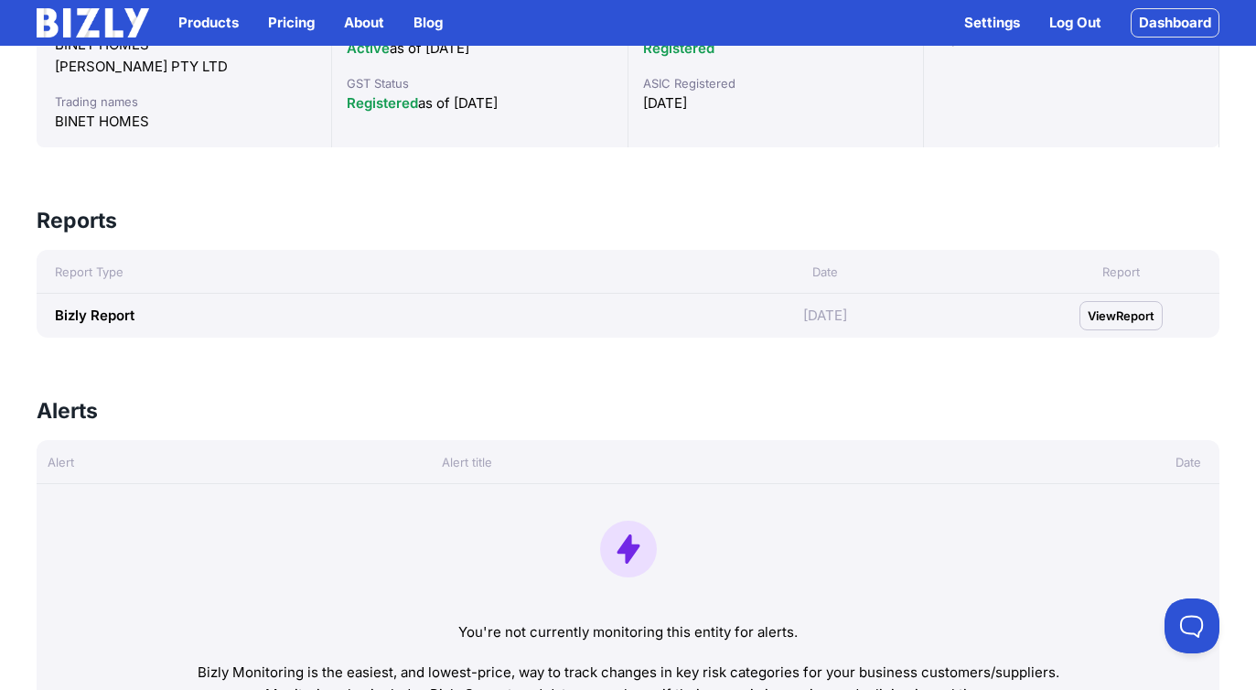
click at [1096, 317] on span "View" at bounding box center [1101, 315] width 28 height 18
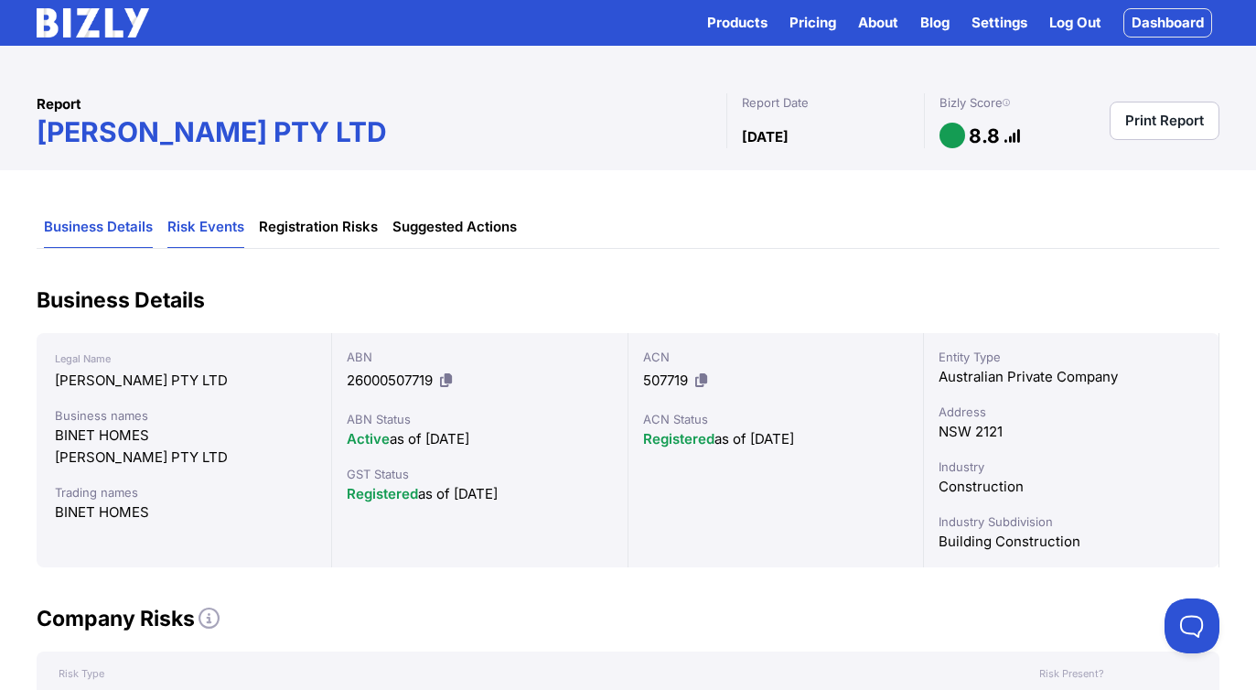
click at [198, 219] on link "Risk Events" at bounding box center [205, 227] width 77 height 41
click at [276, 218] on link "Registration Risks" at bounding box center [318, 227] width 119 height 41
